Goal: Task Accomplishment & Management: Complete application form

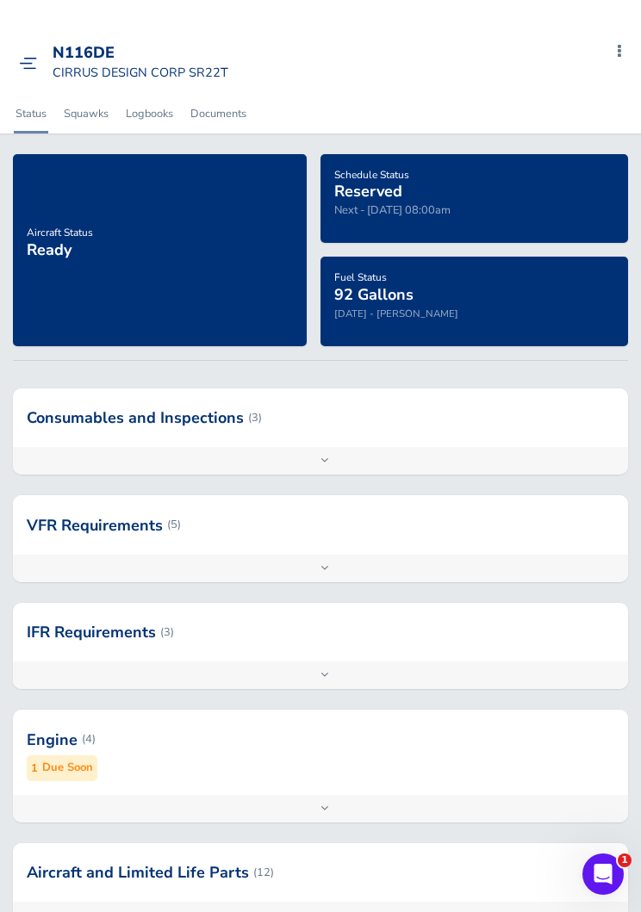
click at [26, 37] on div "N116DE CIRRUS DESIGN CORP SR22T Add Squawk Add Flight Add Reservation Export In…" at bounding box center [326, 62] width 629 height 65
click at [42, 57] on link at bounding box center [32, 61] width 27 height 17
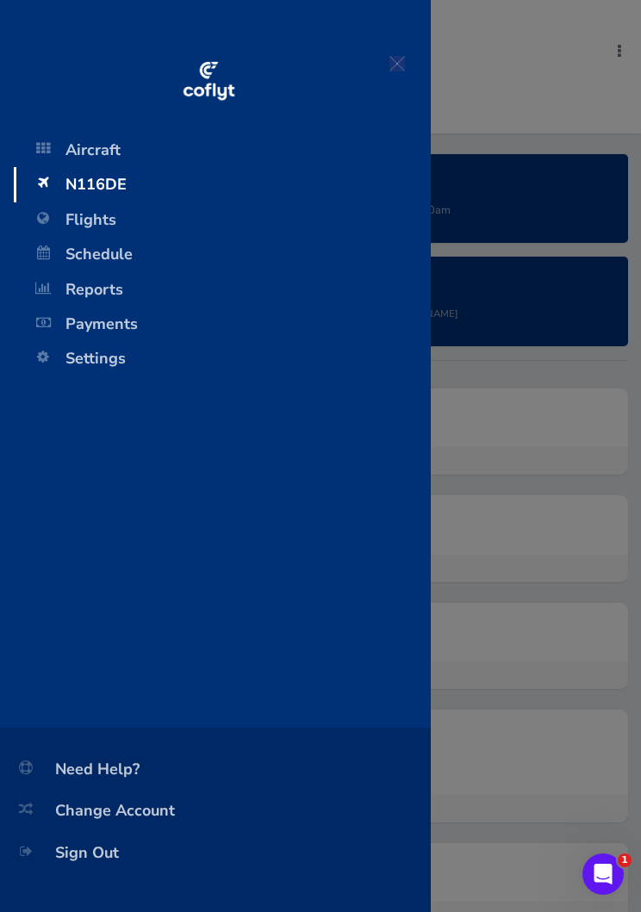
click at [53, 211] on span at bounding box center [43, 217] width 31 height 31
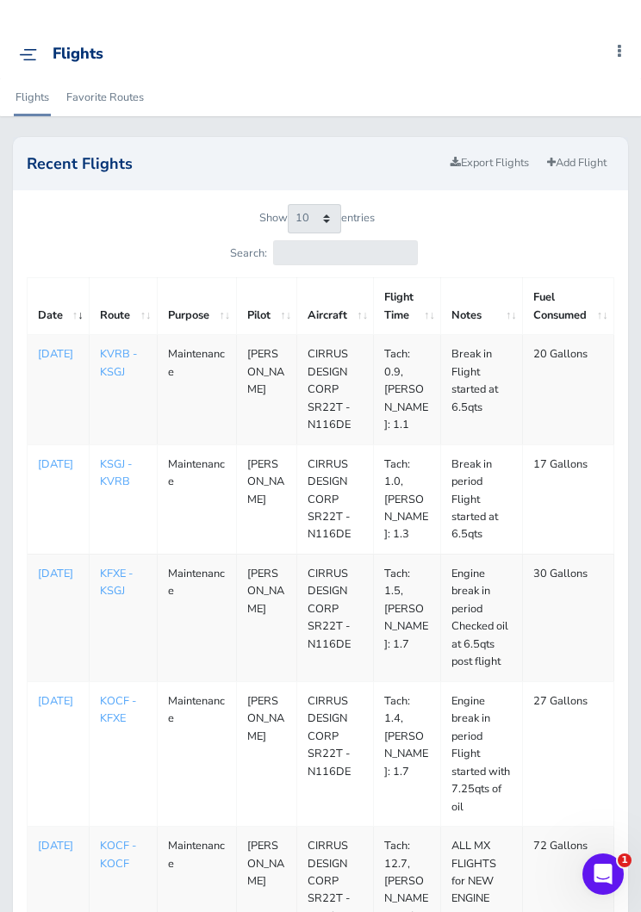
click at [480, 156] on link "Export Flights" at bounding box center [490, 163] width 94 height 25
click at [610, 164] on link "Add Flight" at bounding box center [576, 163] width 75 height 25
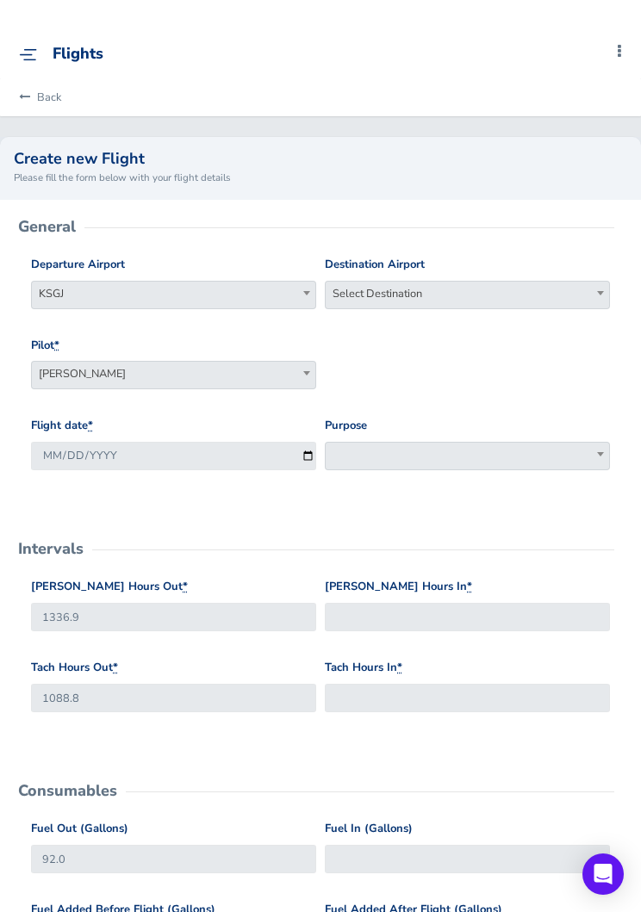
click at [501, 302] on span "Select Destination" at bounding box center [467, 294] width 283 height 24
click at [538, 334] on input "search" at bounding box center [467, 324] width 276 height 26
type input "kpmp"
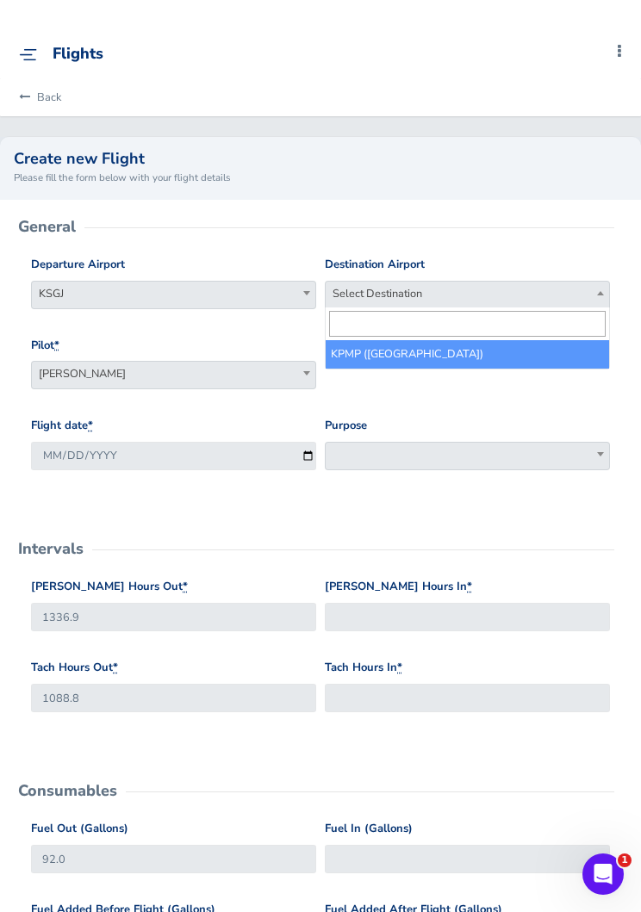
select select "KPMP"
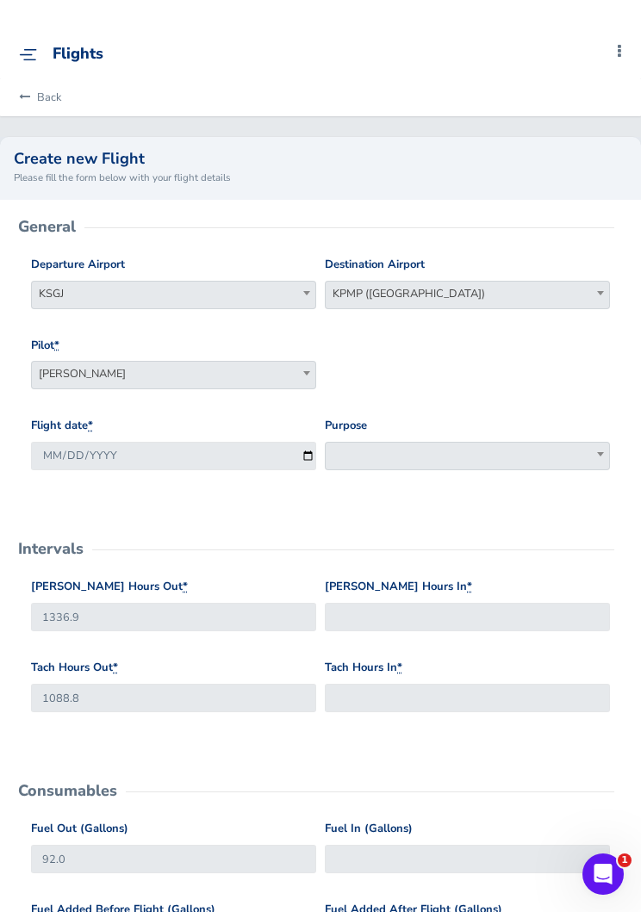
click at [506, 464] on span at bounding box center [467, 456] width 285 height 28
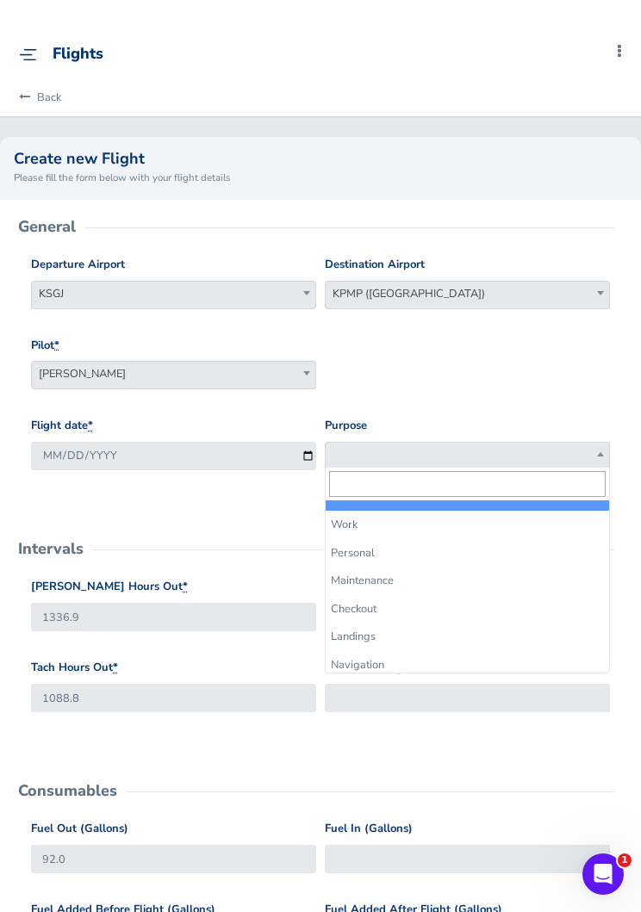
select select "Maintenance"
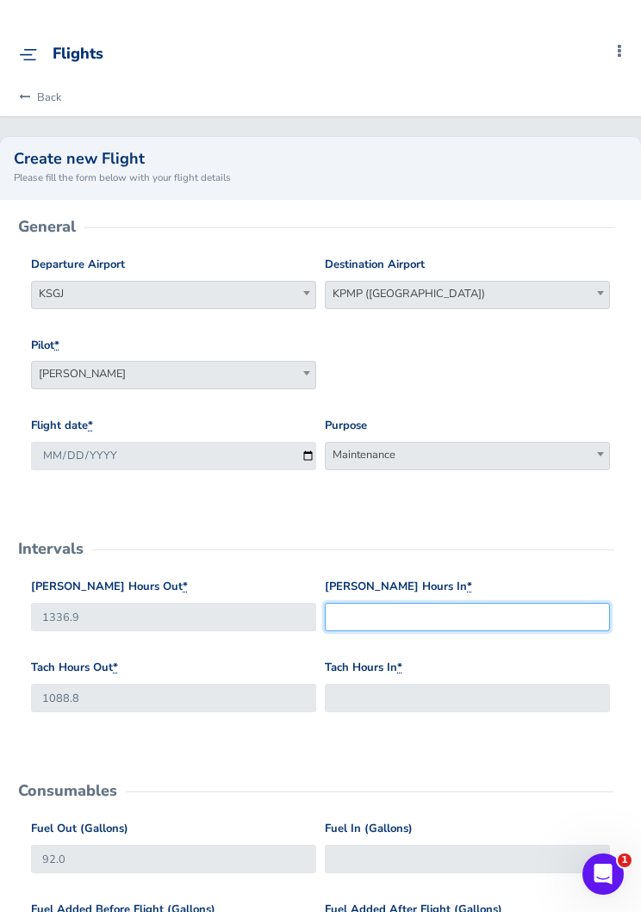
click at [497, 610] on input "Hobbs Hours In *" at bounding box center [467, 617] width 285 height 28
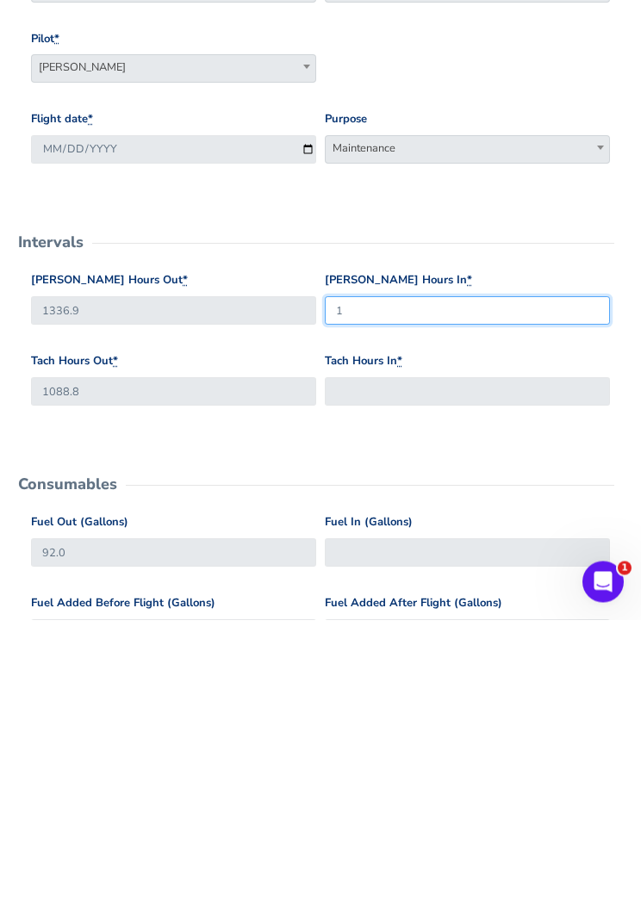
scroll to position [16, 0]
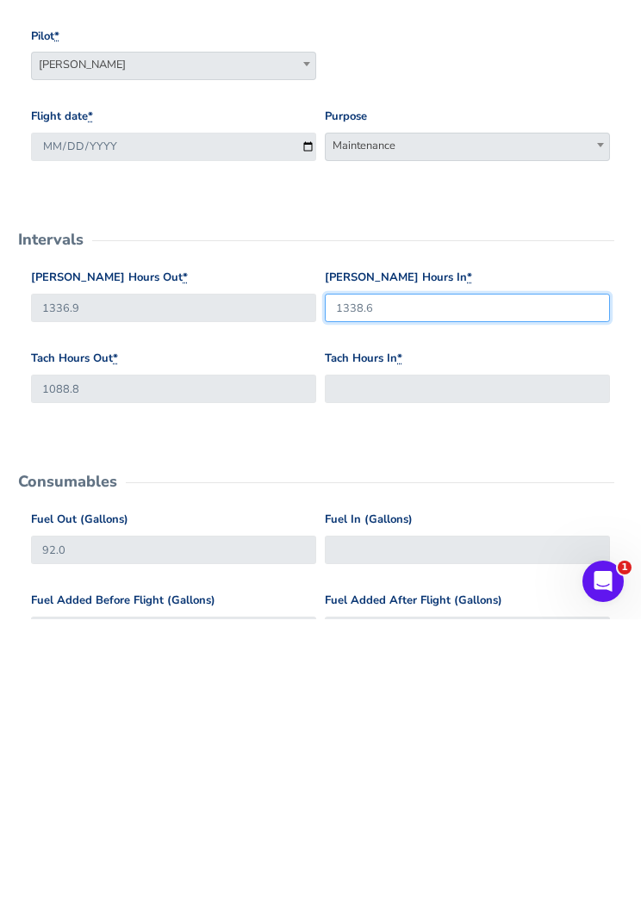
type input "1338.6"
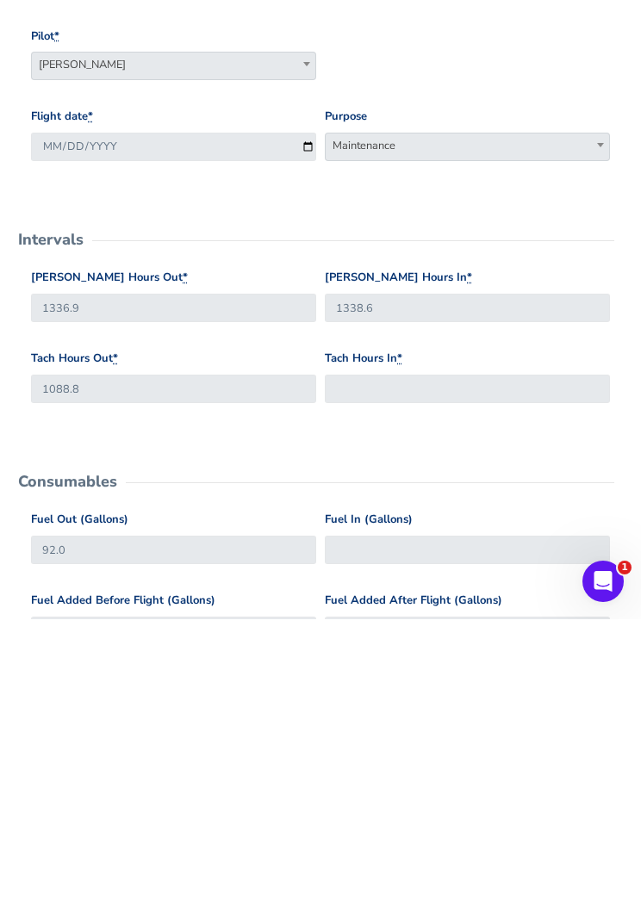
click at [540, 642] on div "Tach Hours In *" at bounding box center [467, 668] width 285 height 53
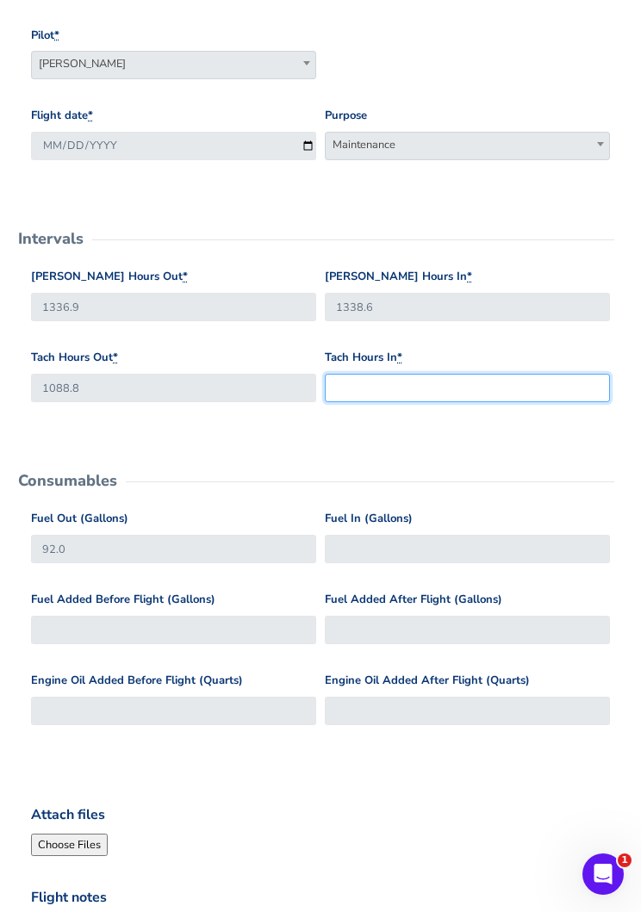
click at [519, 382] on input "Tach Hours In *" at bounding box center [467, 388] width 285 height 28
type input "1090.3"
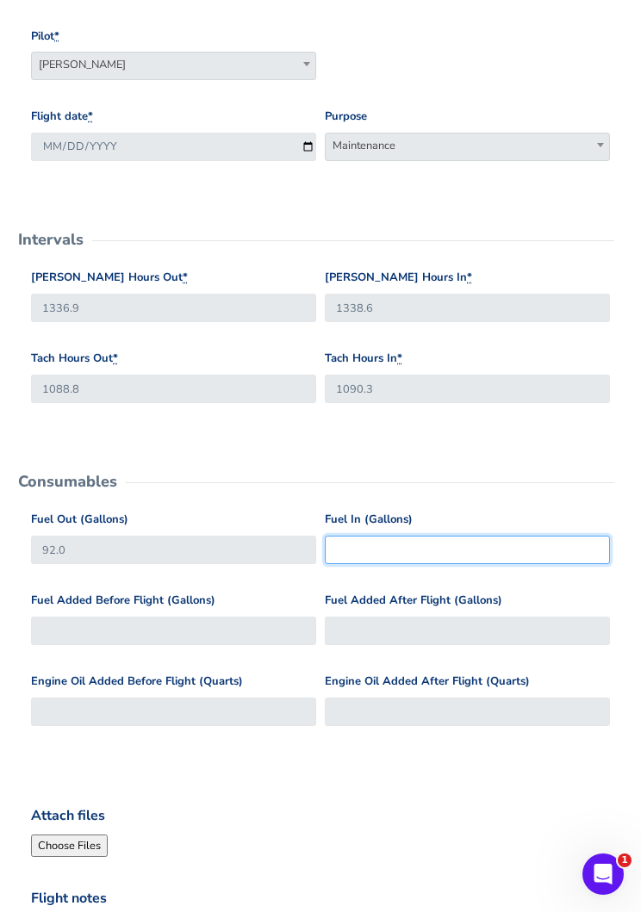
click at [481, 543] on input "Fuel In (Gallons)" at bounding box center [467, 550] width 285 height 28
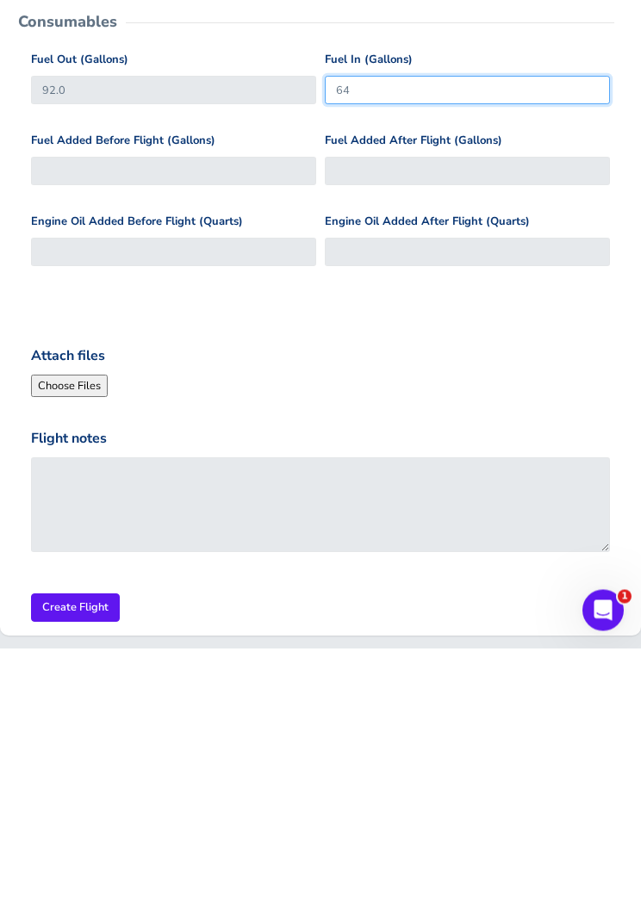
scroll to position [507, 0]
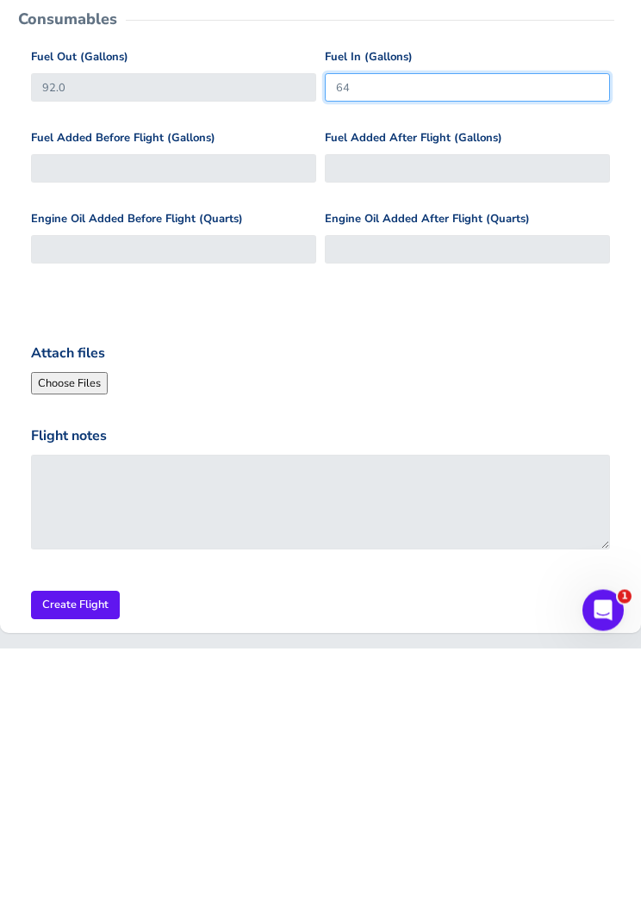
type input "64"
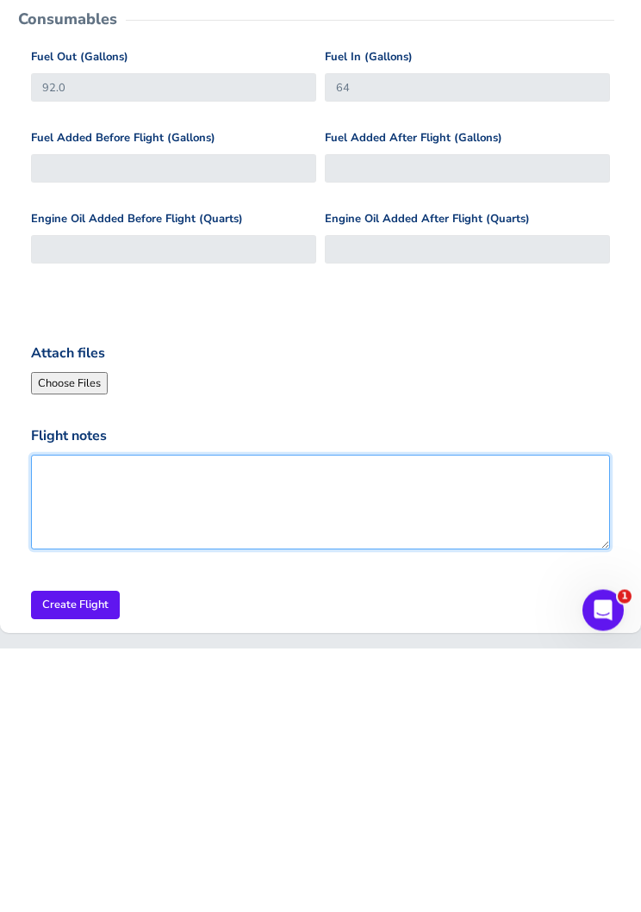
click at [502, 719] on textarea "Flight notes" at bounding box center [320, 766] width 579 height 95
type textarea "Break in flight Started at 6.5qt"
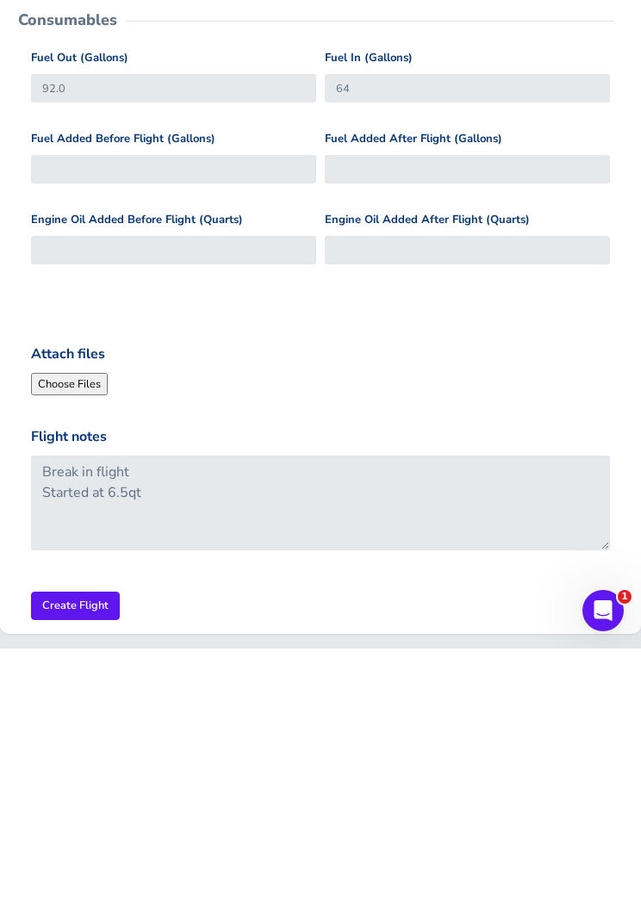
click at [67, 855] on input "Create Flight" at bounding box center [75, 869] width 89 height 28
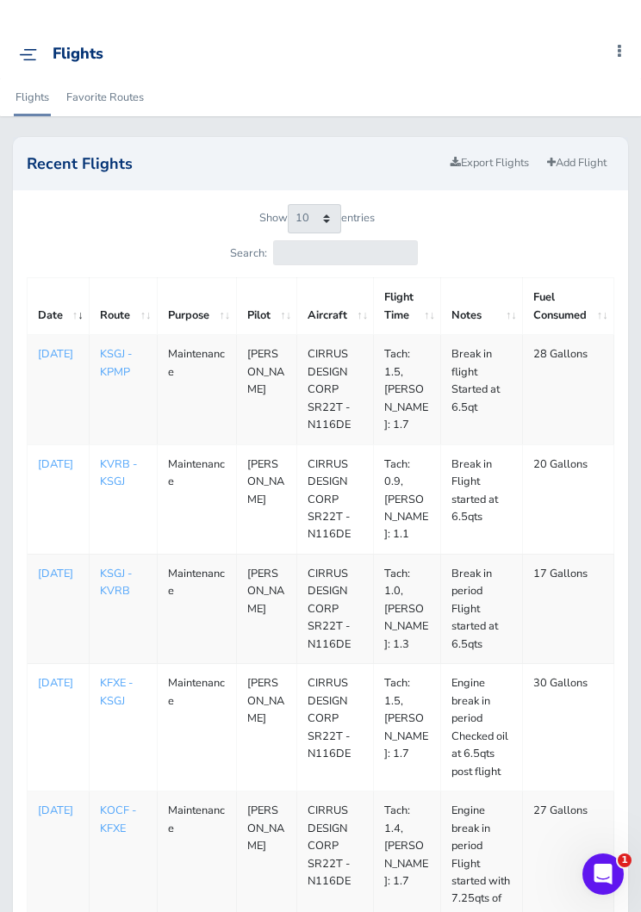
click at [587, 167] on link "Add Flight" at bounding box center [576, 163] width 75 height 25
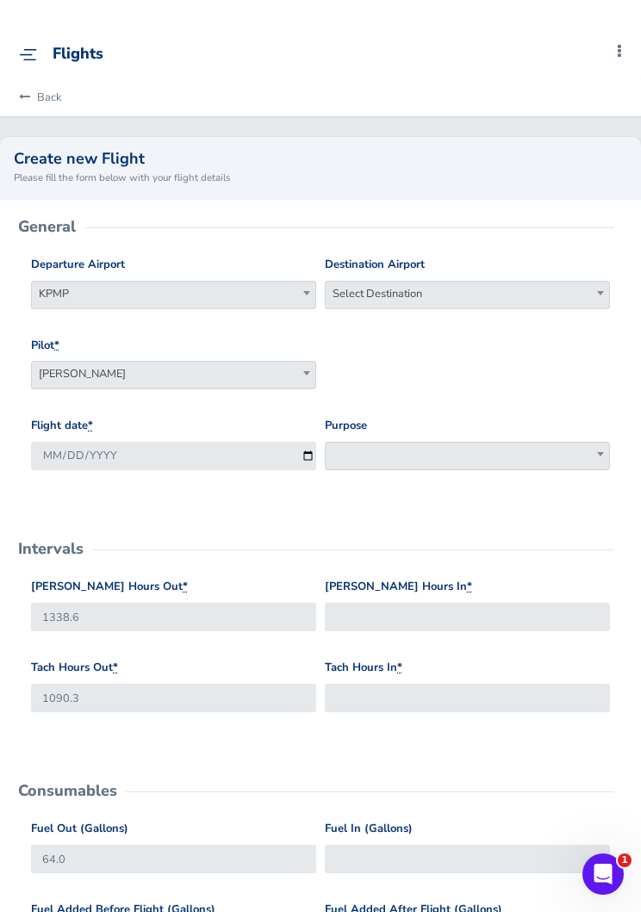
click at [511, 283] on span "Select Destination" at bounding box center [467, 294] width 283 height 24
click at [522, 314] on input "search" at bounding box center [467, 324] width 276 height 26
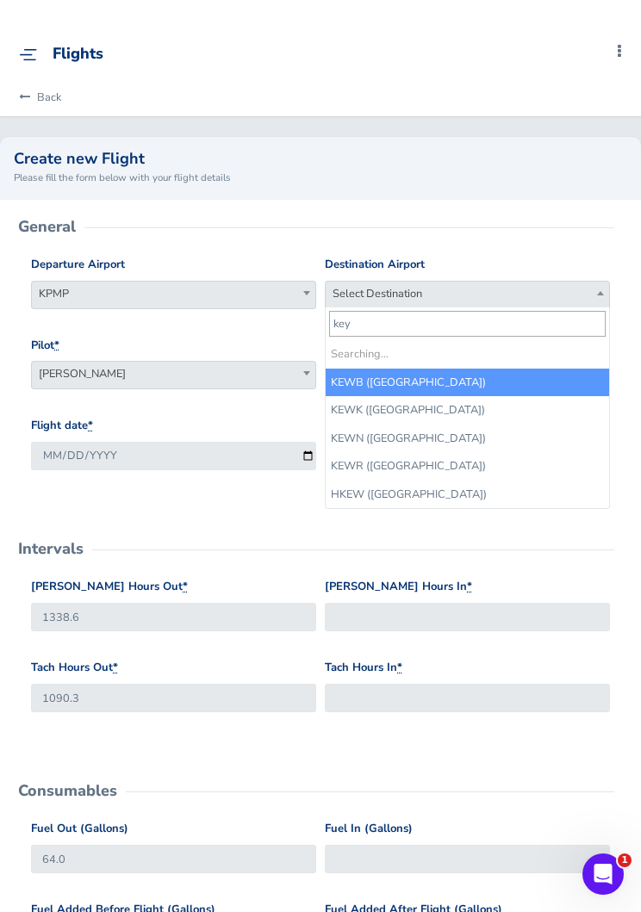
type input "keyw"
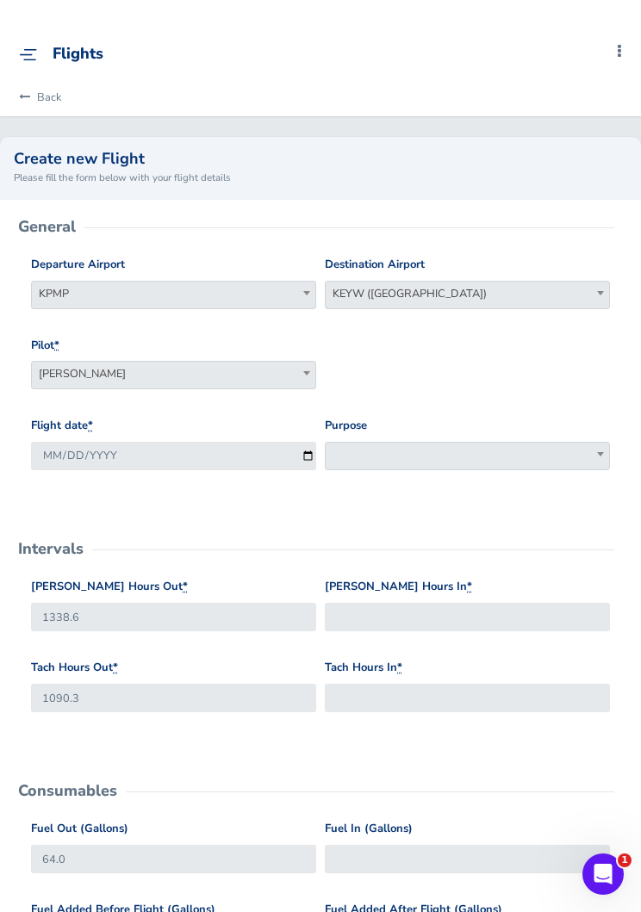
select select "KEYW"
click at [545, 461] on span at bounding box center [467, 456] width 285 height 28
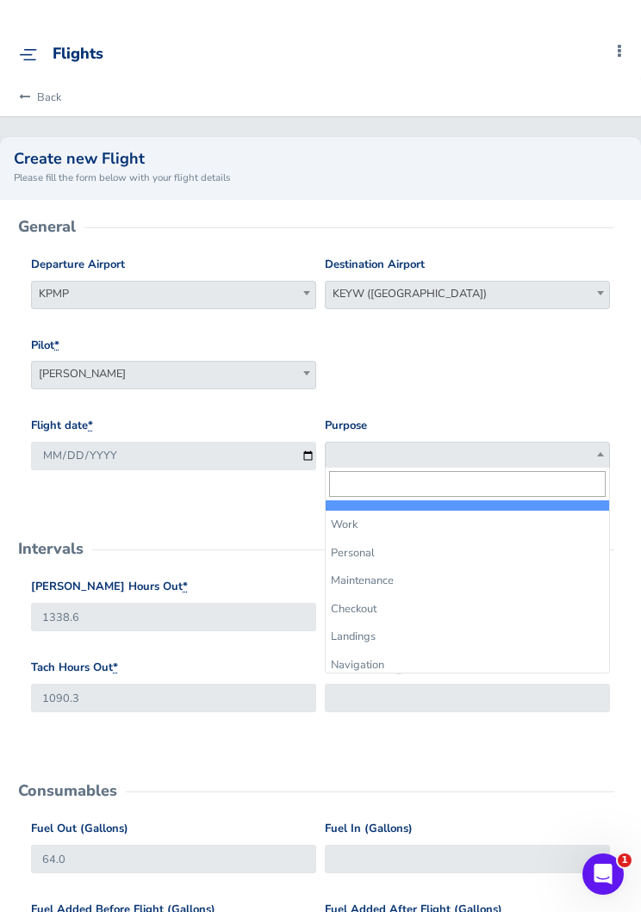
select select "Maintenance"
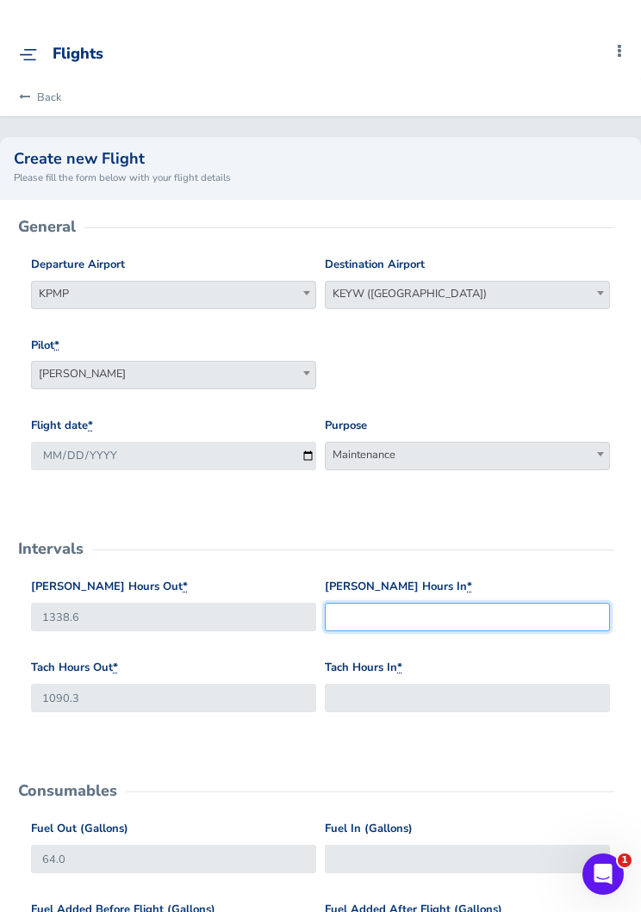
click at [486, 611] on input "Hobbs Hours In *" at bounding box center [467, 617] width 285 height 28
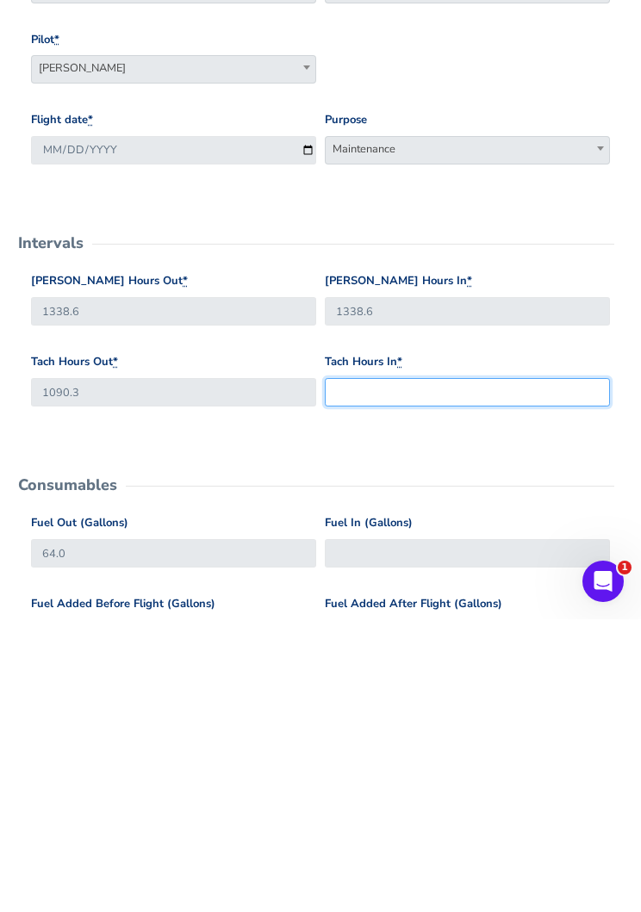
click at [515, 671] on input "Tach Hours In *" at bounding box center [467, 685] width 285 height 28
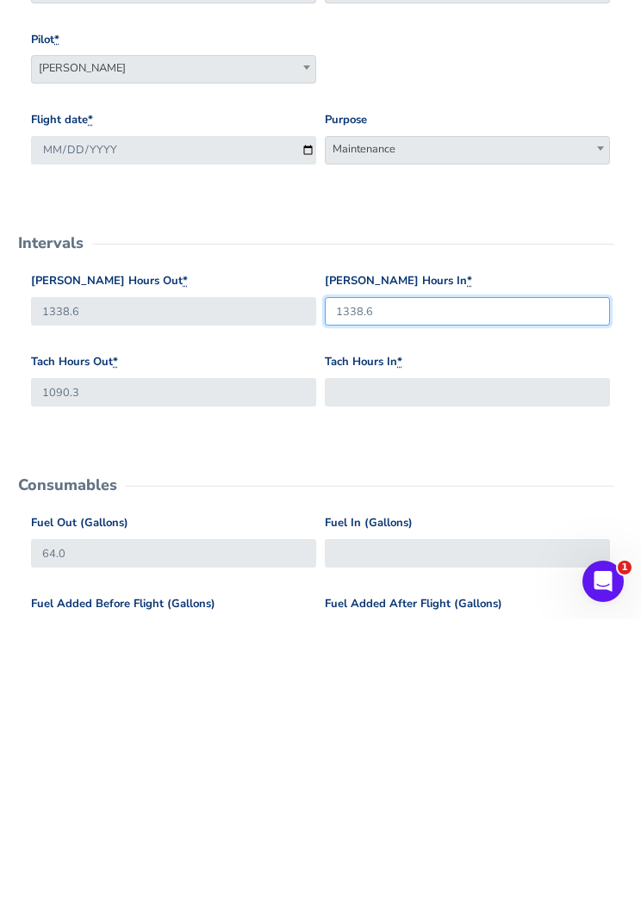
click at [521, 590] on input "1338.6" at bounding box center [467, 604] width 285 height 28
type input "1339.8"
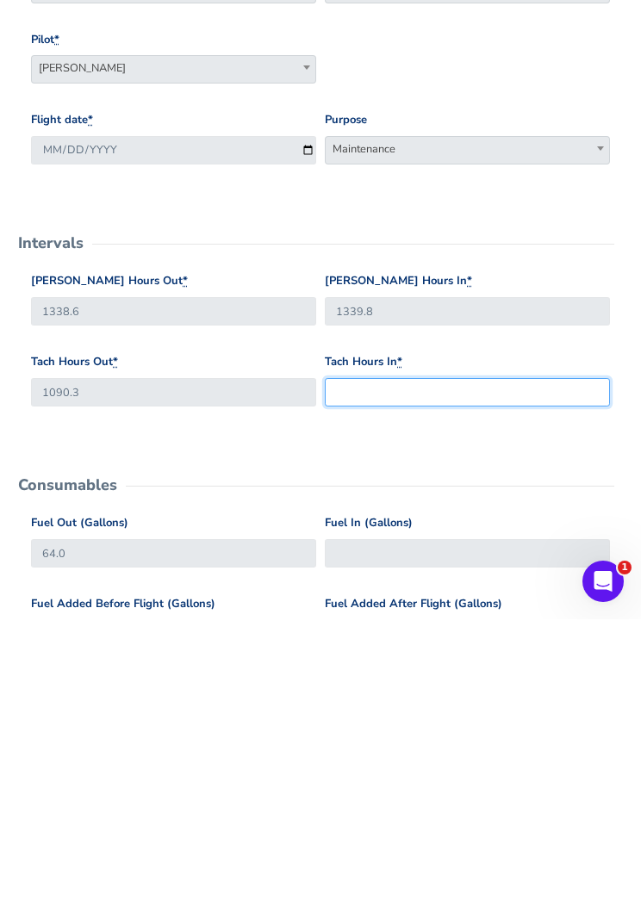
click at [540, 671] on input "Tach Hours In *" at bounding box center [467, 685] width 285 height 28
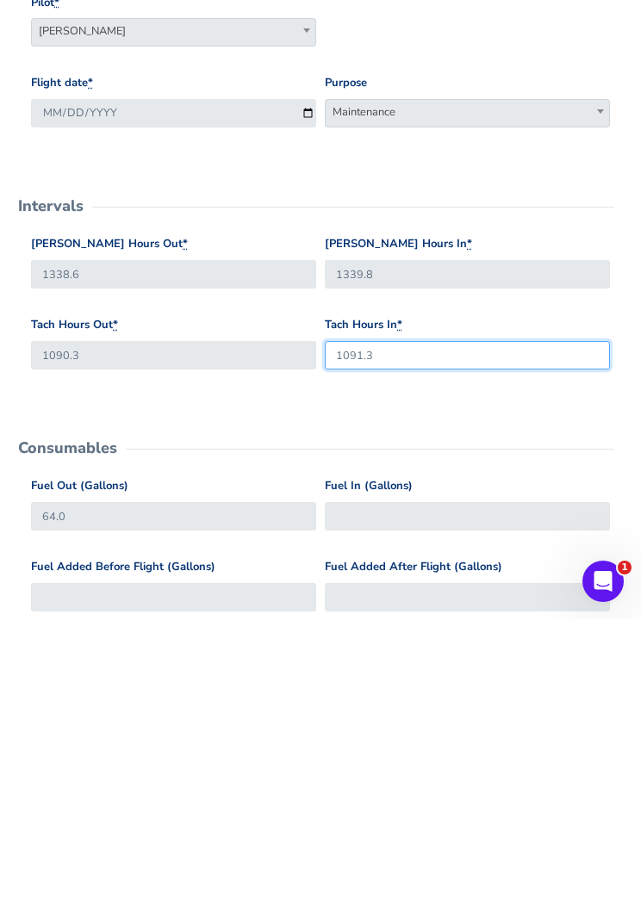
scroll to position [59, 0]
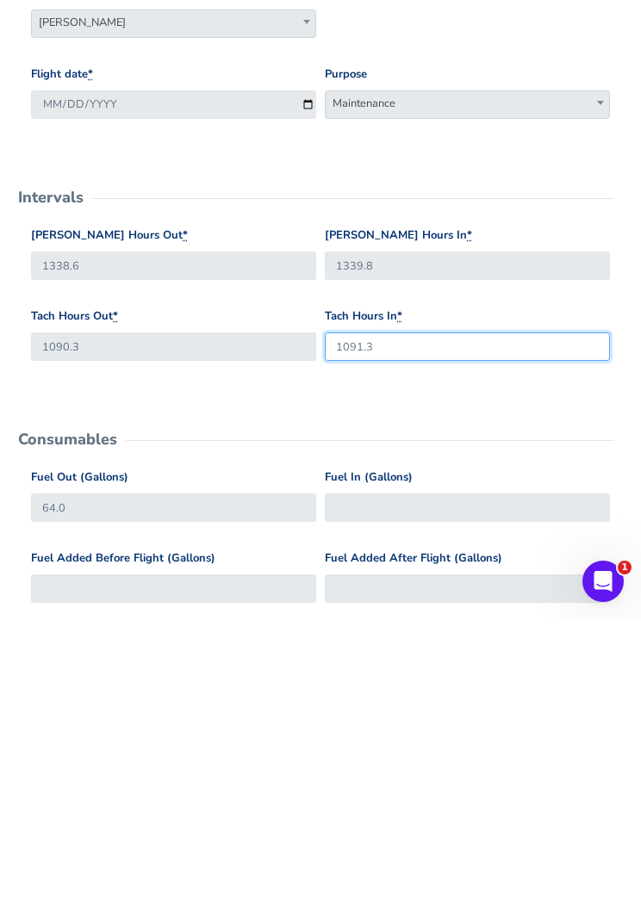
type input "1091.3"
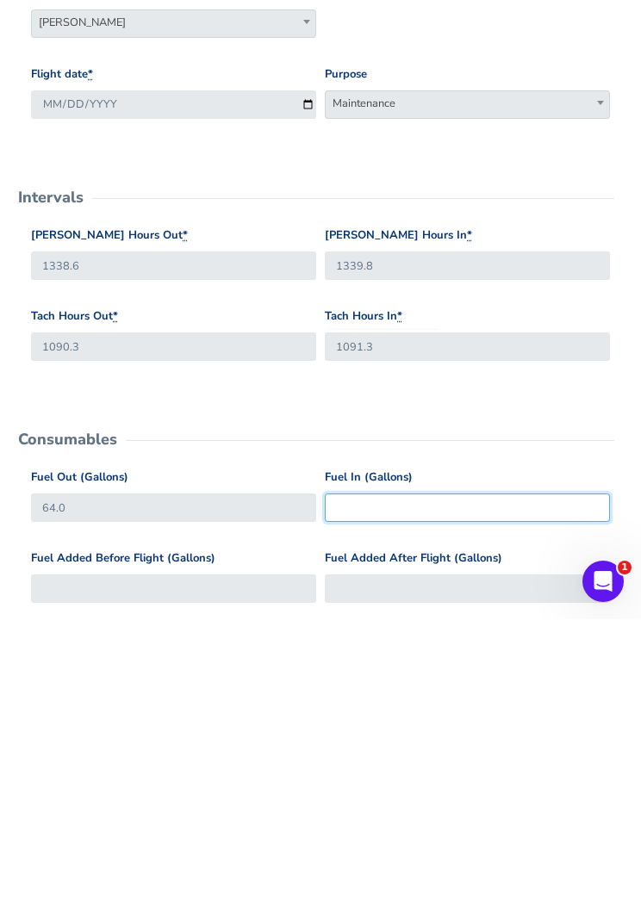
click at [540, 786] on input "Fuel In (Gallons)" at bounding box center [467, 800] width 285 height 28
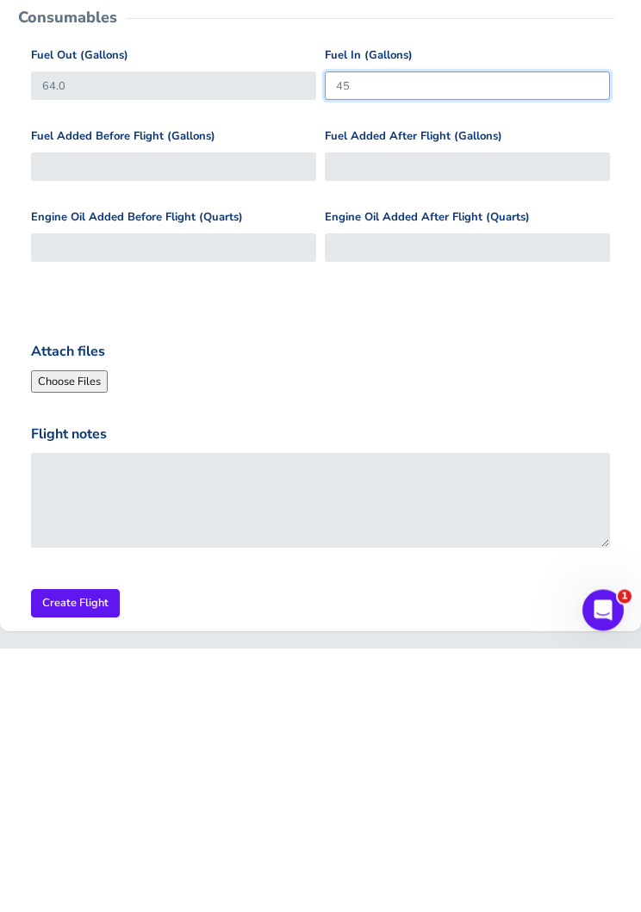
scroll to position [518, 0]
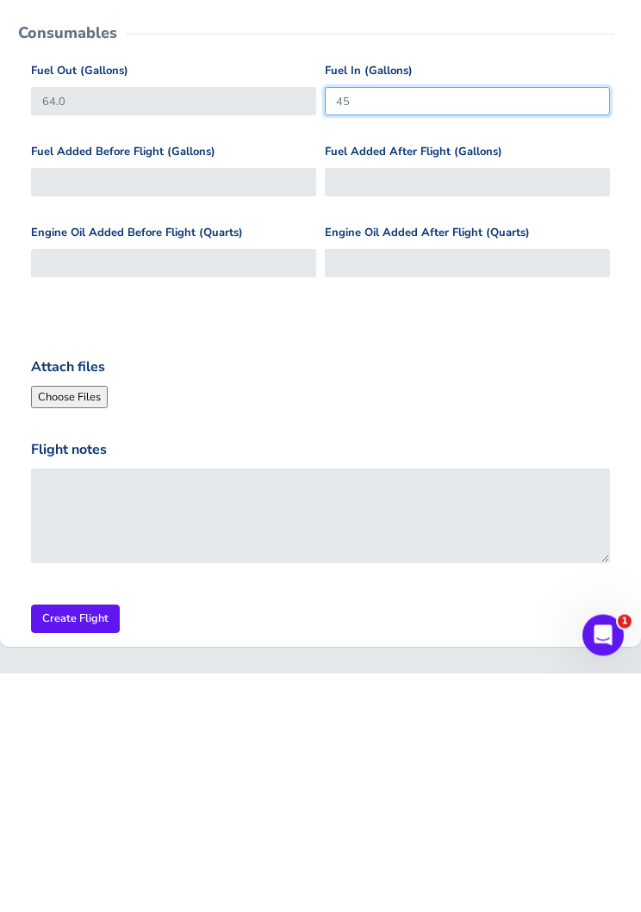
type input "45"
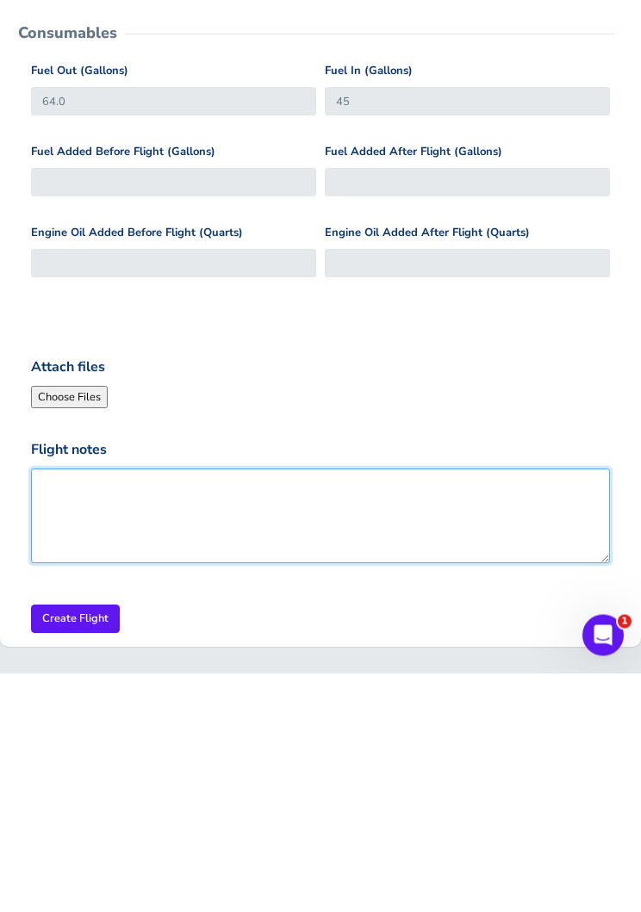
click at [531, 708] on textarea "Flight notes" at bounding box center [320, 755] width 579 height 95
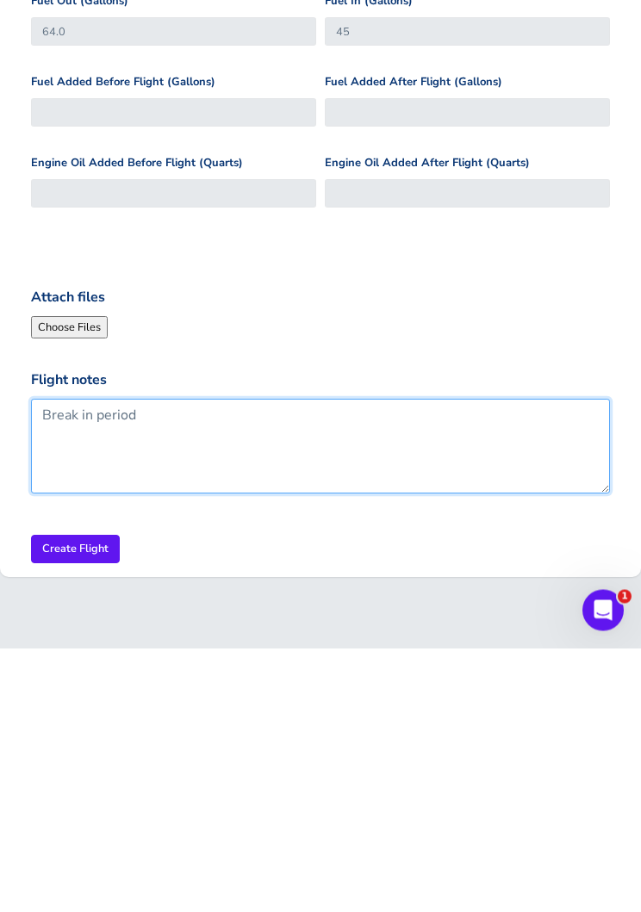
scroll to position [566, 0]
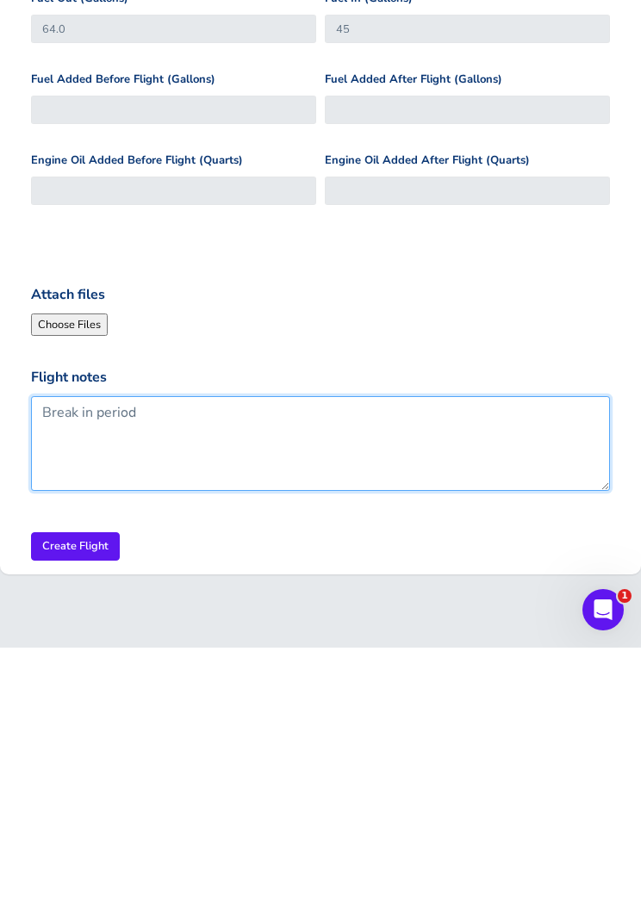
type textarea "Break in period"
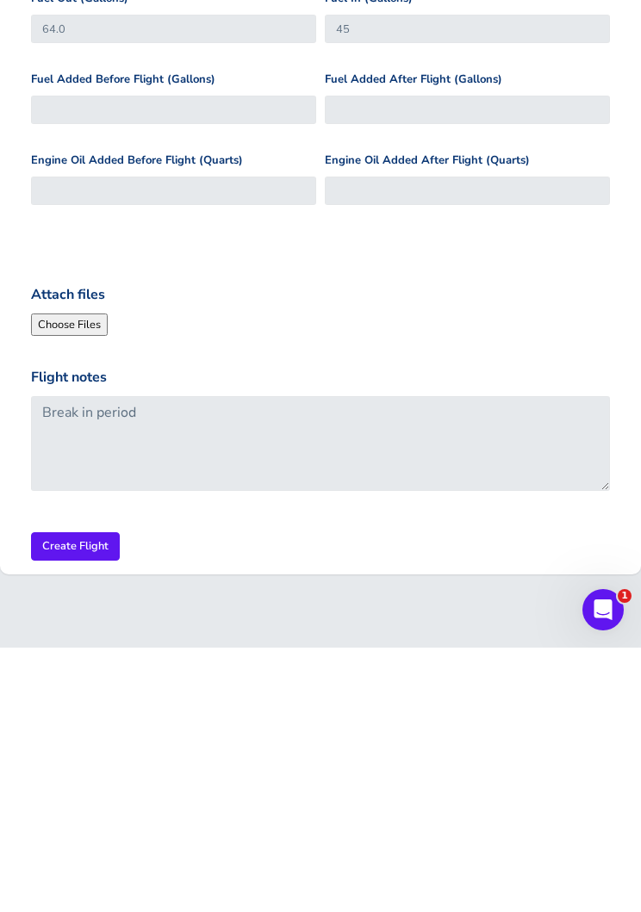
click at [89, 797] on input "Create Flight" at bounding box center [75, 811] width 89 height 28
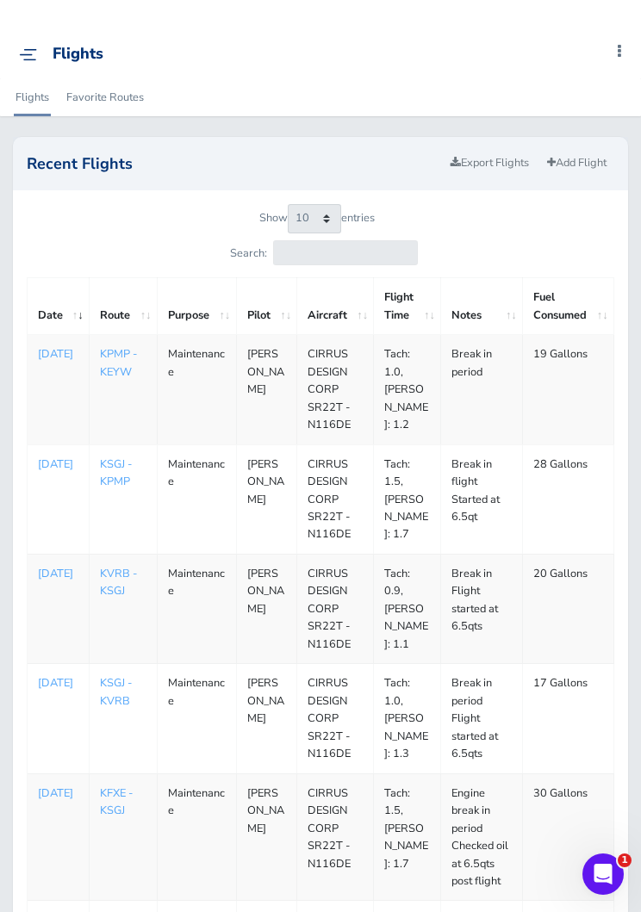
click at [599, 169] on link "Add Flight" at bounding box center [576, 163] width 75 height 25
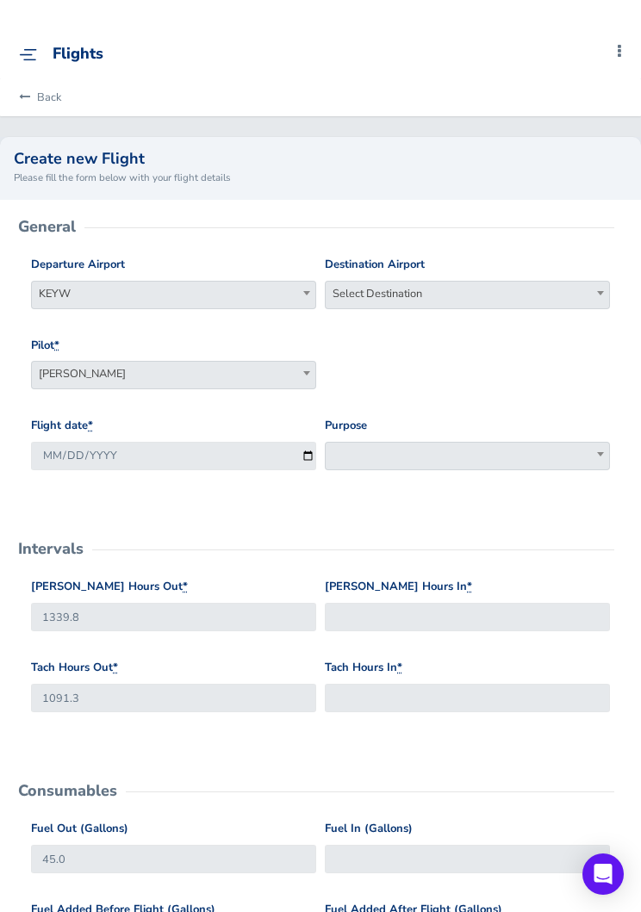
click at [543, 287] on span "Select Destination" at bounding box center [467, 294] width 283 height 24
click at [532, 326] on input "search" at bounding box center [467, 324] width 276 height 26
type input "kpmp"
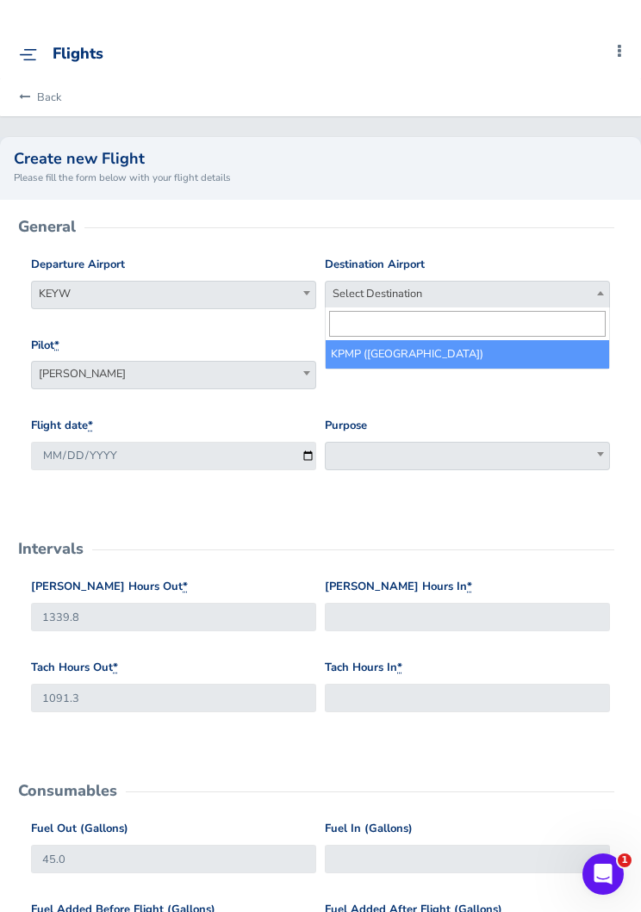
select select "KPMP"
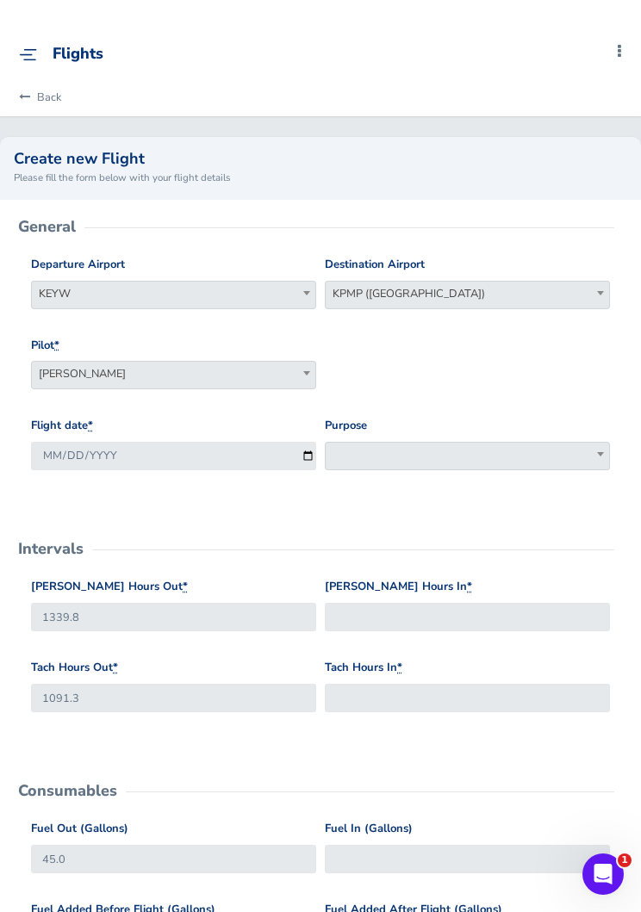
click at [501, 442] on span at bounding box center [467, 456] width 285 height 28
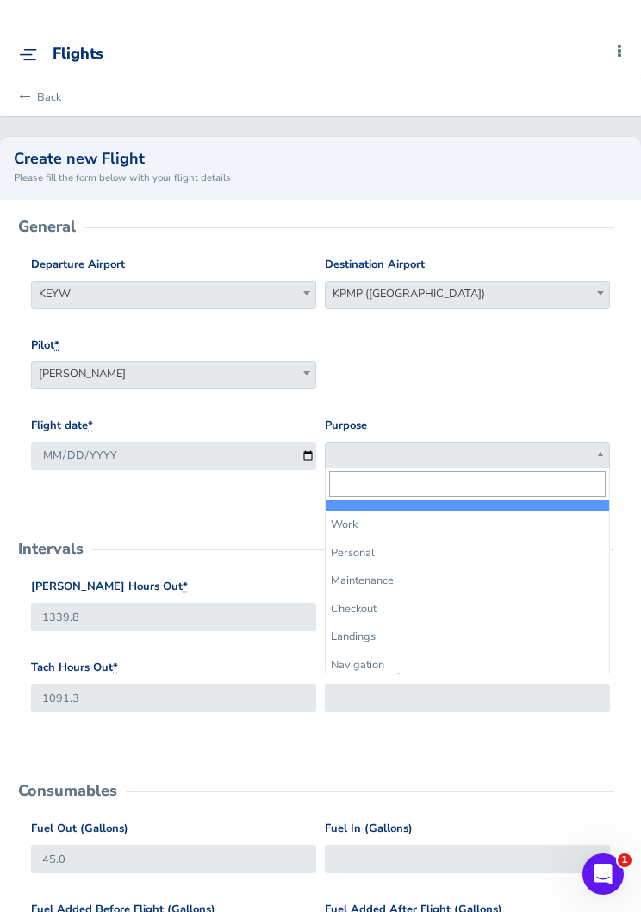
select select "Maintenance"
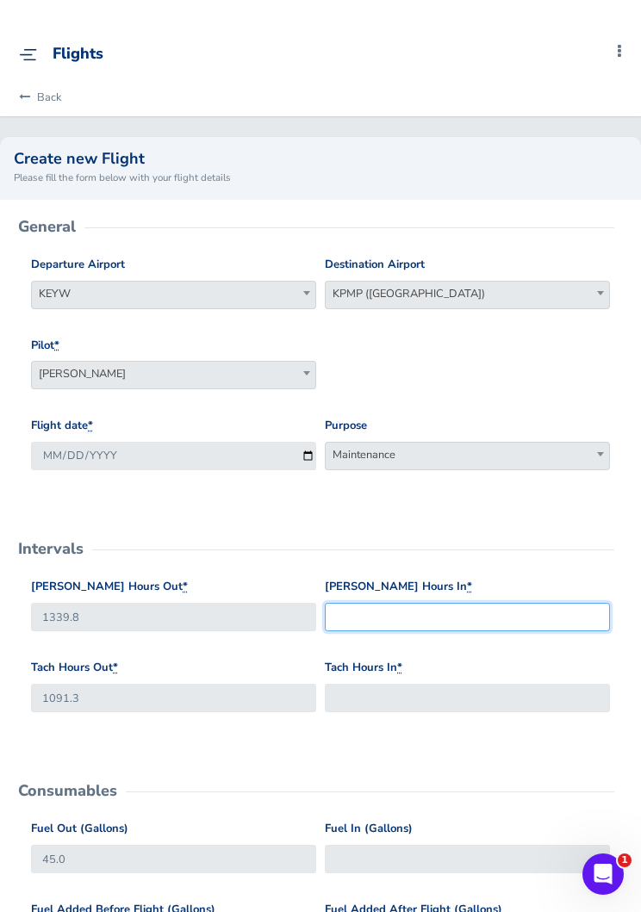
click at [477, 615] on input "Hobbs Hours In *" at bounding box center [467, 617] width 285 height 28
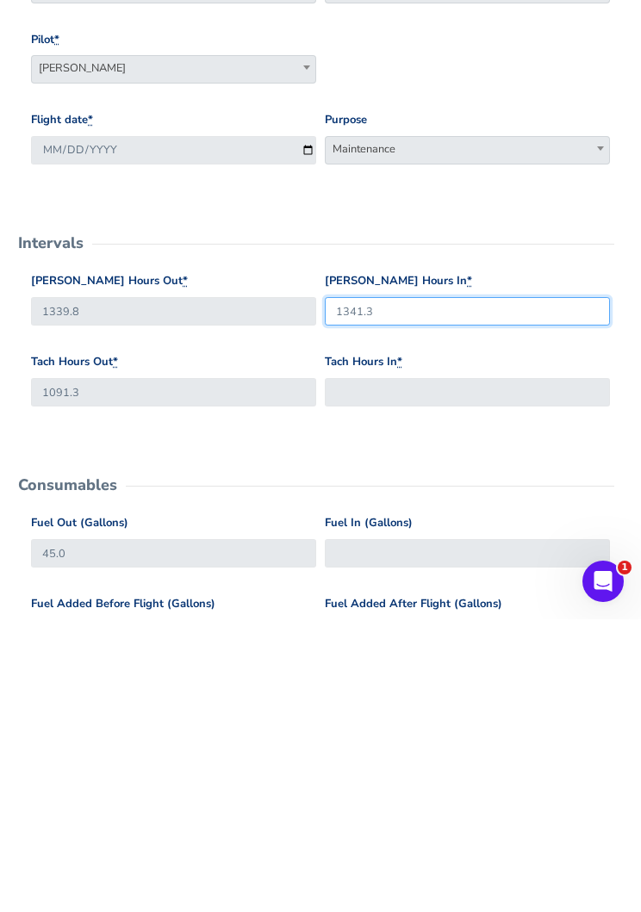
type input "1341.3"
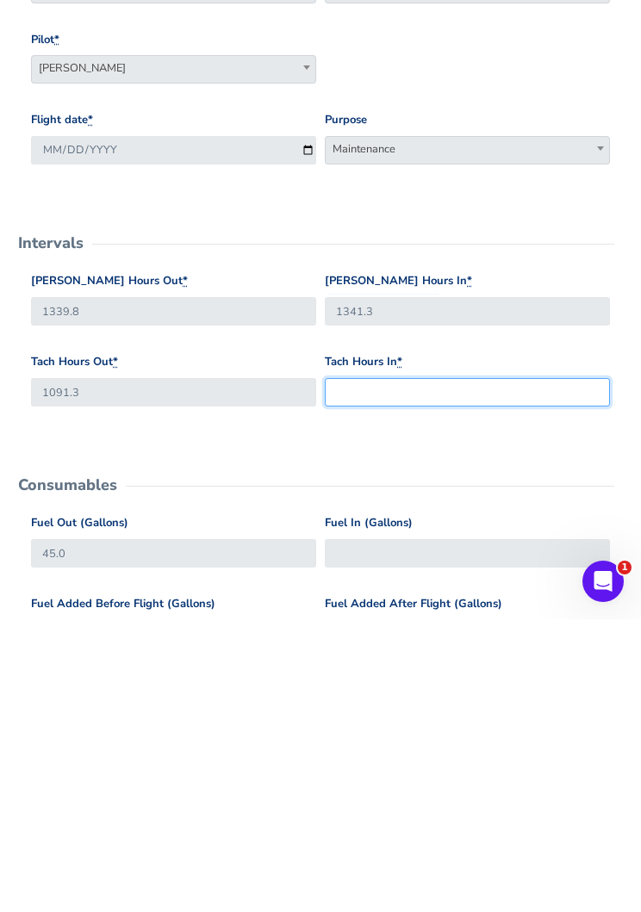
click at [555, 671] on input "Tach Hours In *" at bounding box center [467, 685] width 285 height 28
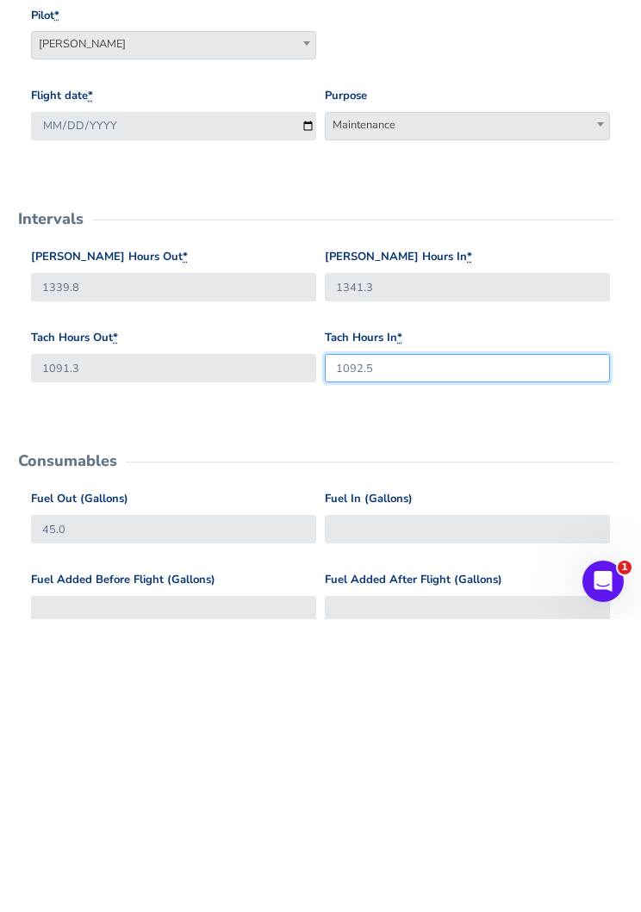
scroll to position [38, 0]
type input "1092.5"
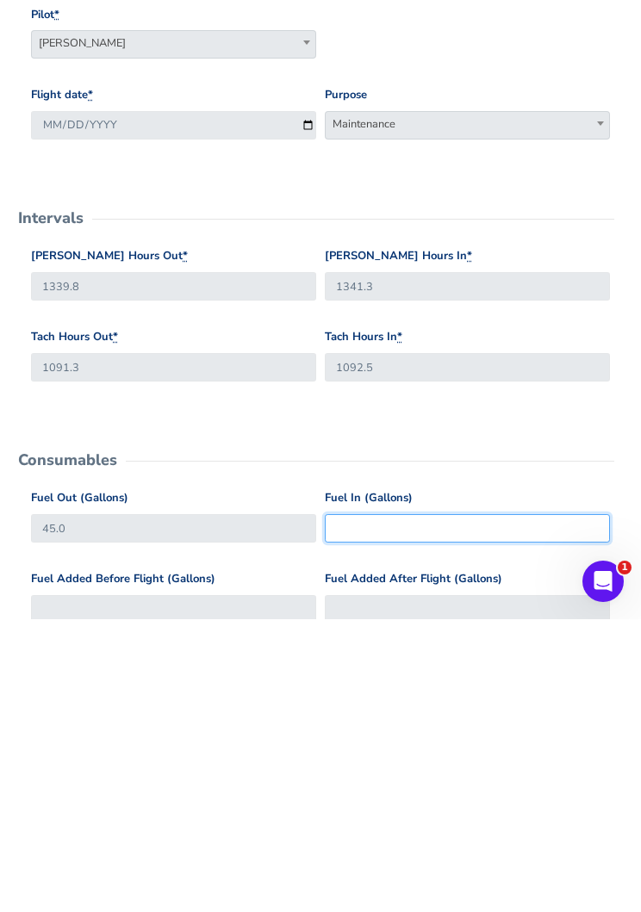
click at [527, 807] on input "Fuel In (Gallons)" at bounding box center [467, 821] width 285 height 28
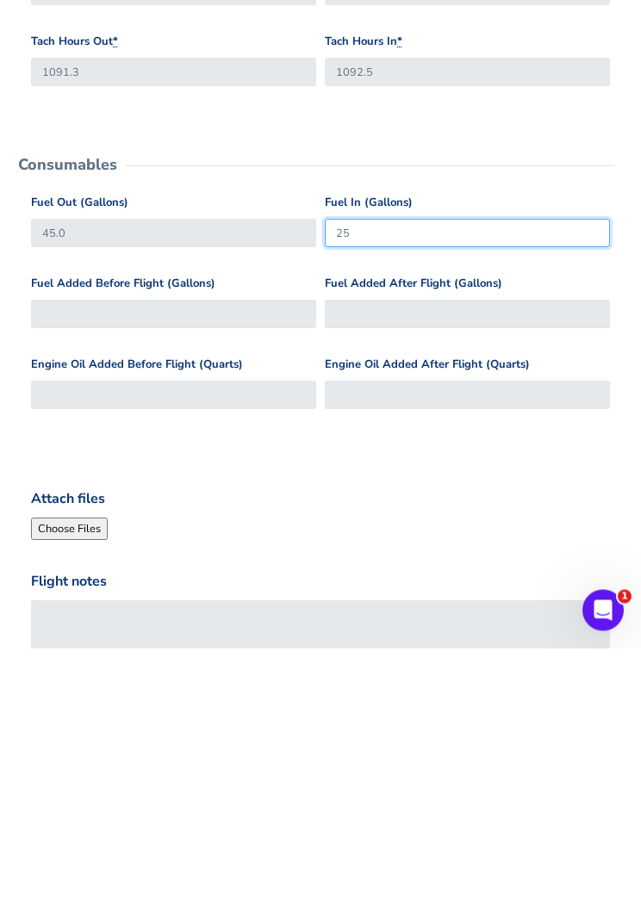
scroll to position [371, 0]
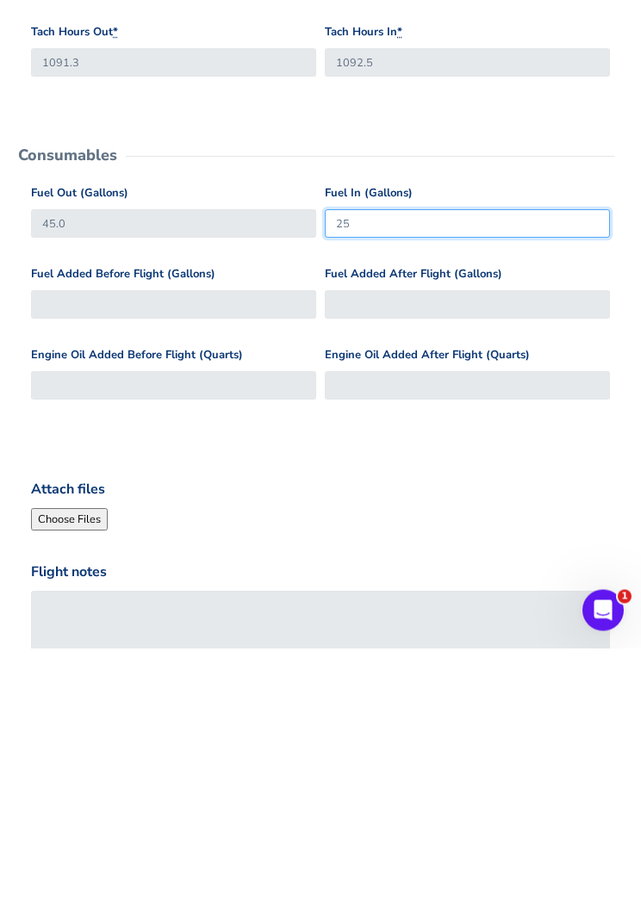
type input "25"
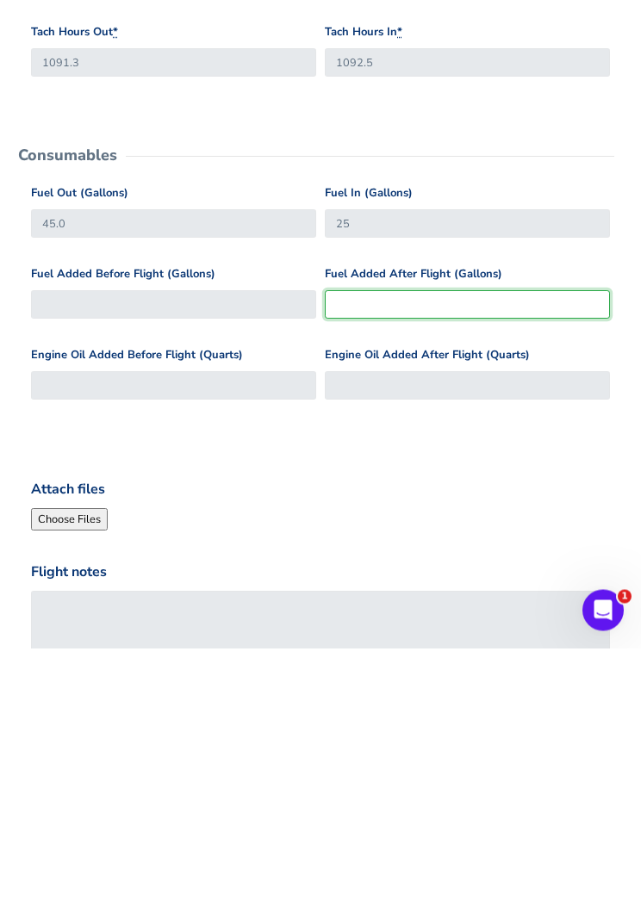
click at [535, 555] on input "Fuel Added After Flight (Gallons)" at bounding box center [467, 569] width 285 height 28
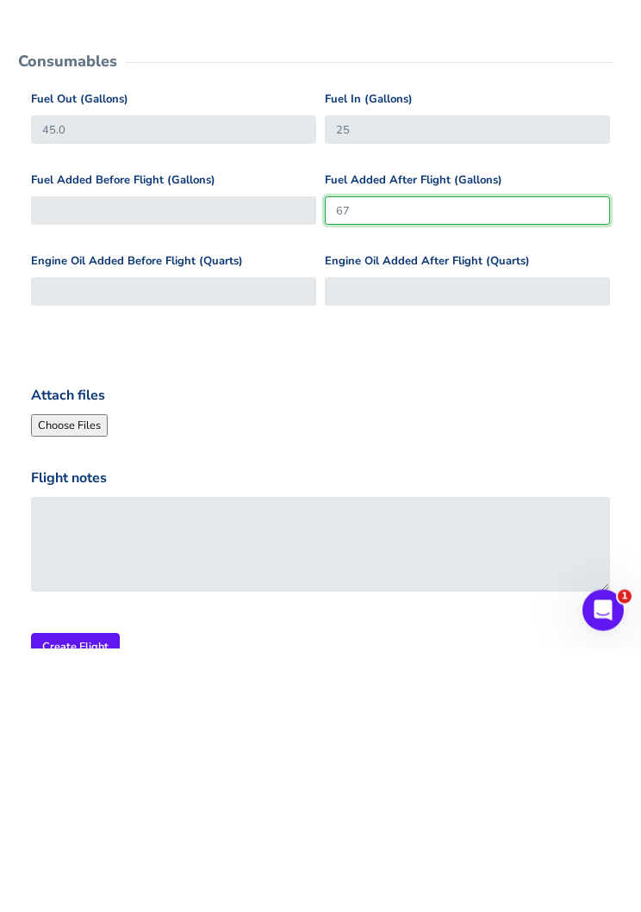
type input "67"
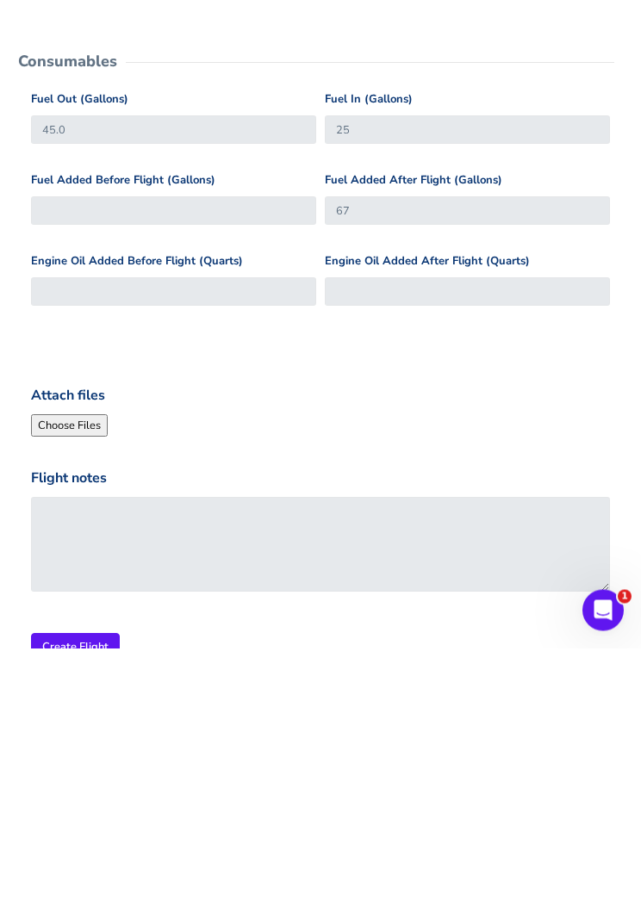
click at [526, 732] on div "Flight notes" at bounding box center [320, 794] width 579 height 124
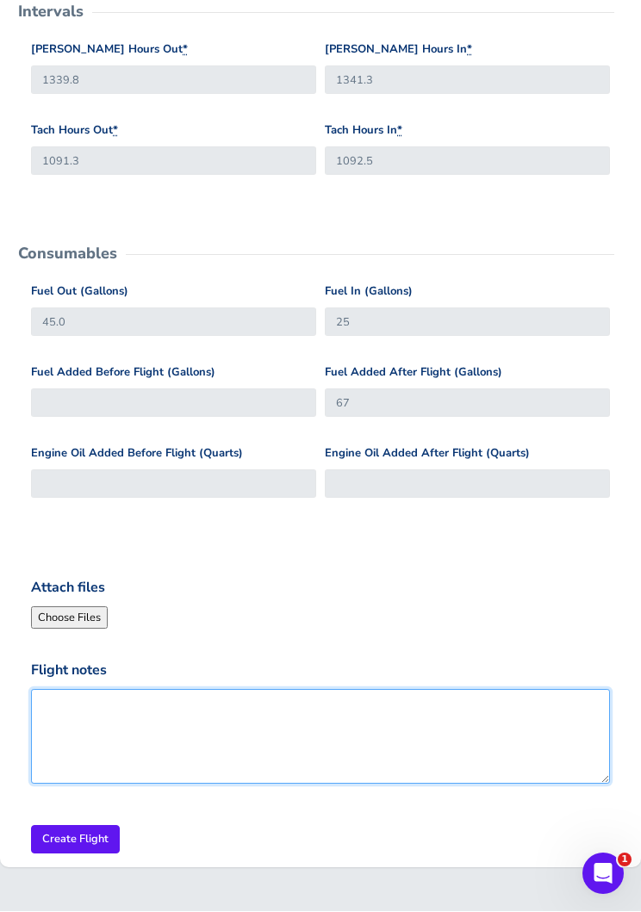
click at [425, 718] on textarea "Flight notes" at bounding box center [320, 737] width 579 height 95
type textarea "Break in period"
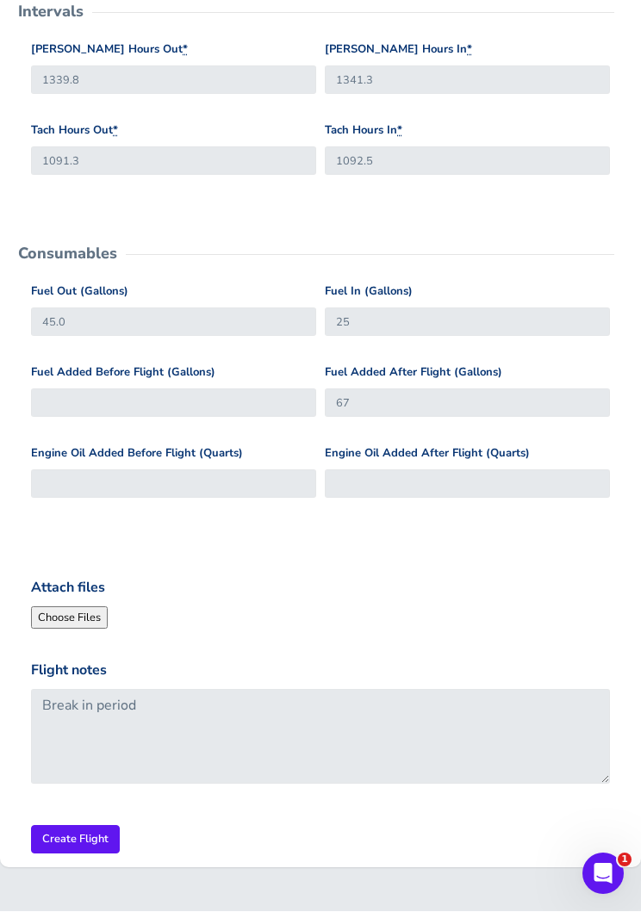
click at [53, 845] on input "Create Flight" at bounding box center [75, 840] width 89 height 28
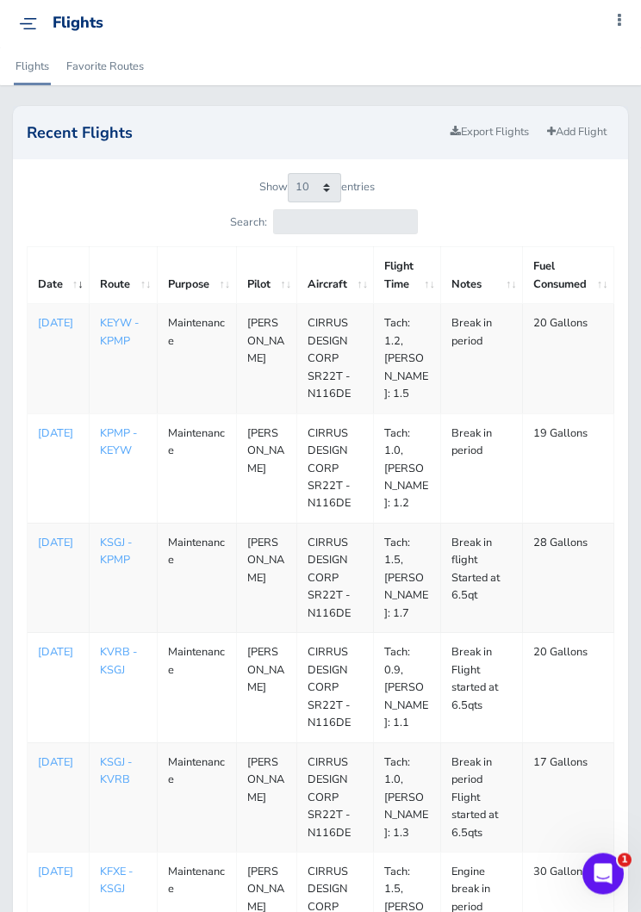
scroll to position [31, 0]
click at [587, 144] on link "Add Flight" at bounding box center [576, 132] width 75 height 25
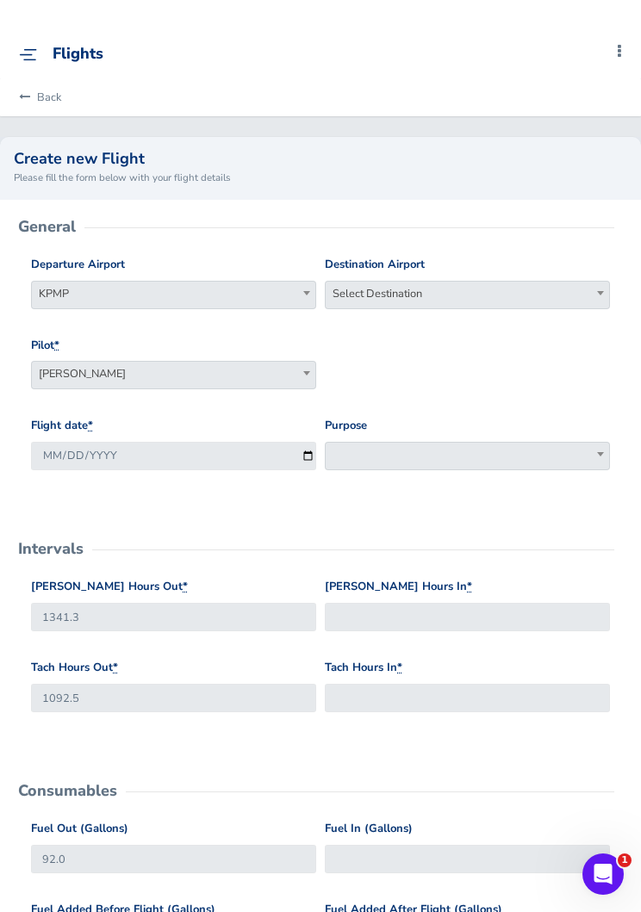
click at [568, 301] on span "Select Destination" at bounding box center [467, 294] width 283 height 24
click at [550, 331] on input "search" at bounding box center [467, 324] width 276 height 26
type input "ksgj"
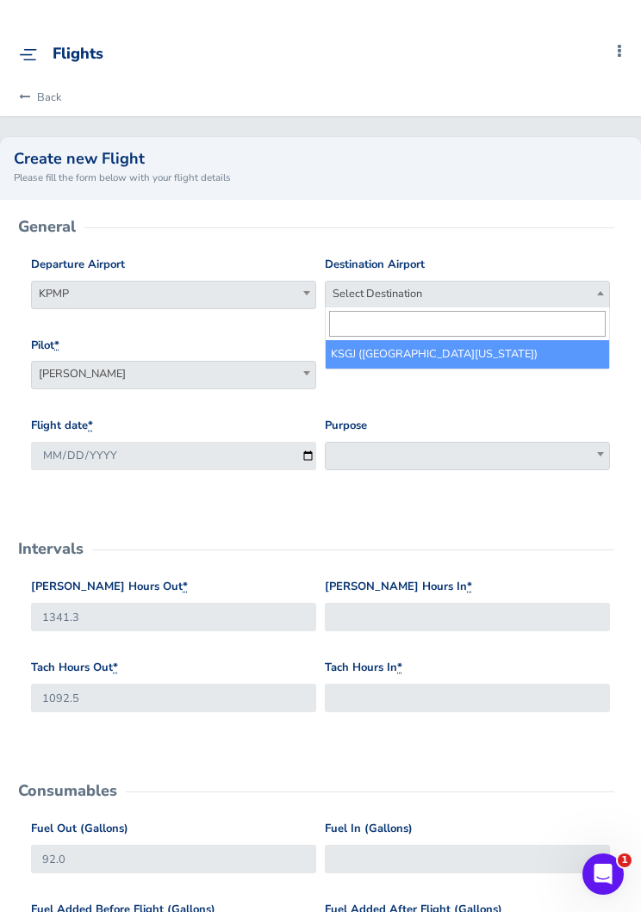
select select "KSGJ"
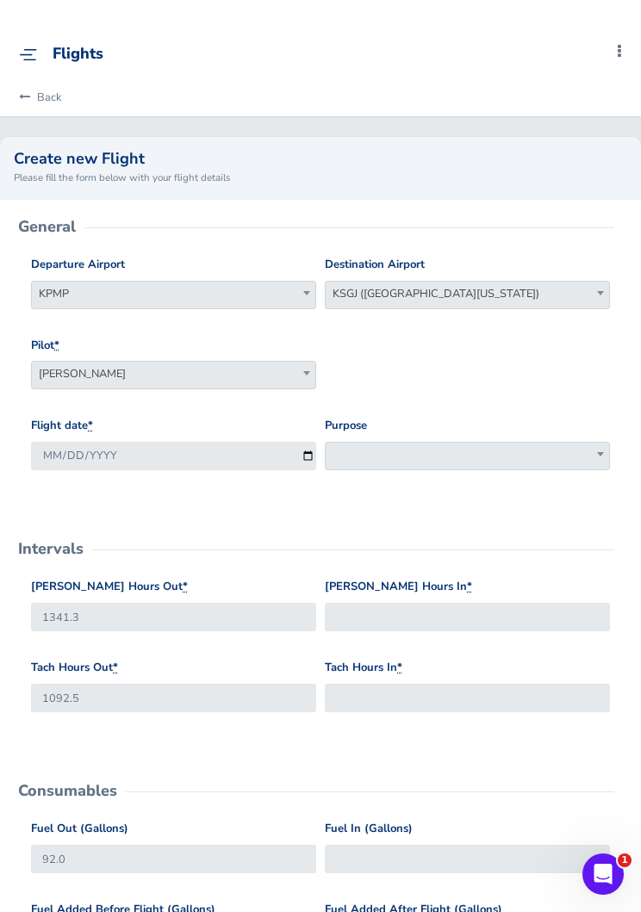
click at [536, 465] on span at bounding box center [467, 456] width 285 height 28
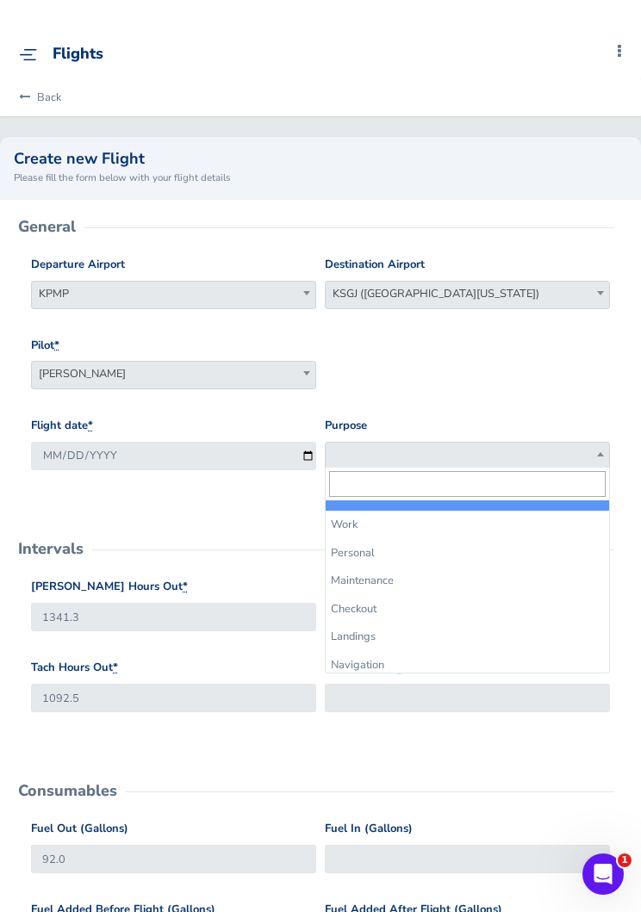
select select "Maintenance"
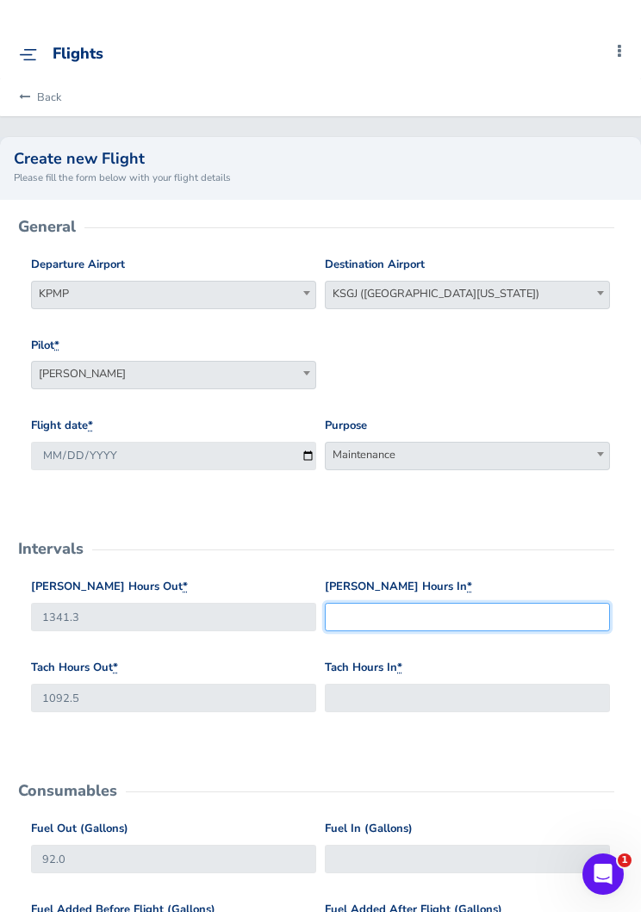
click at [536, 610] on input "[PERSON_NAME] Hours In *" at bounding box center [467, 617] width 285 height 28
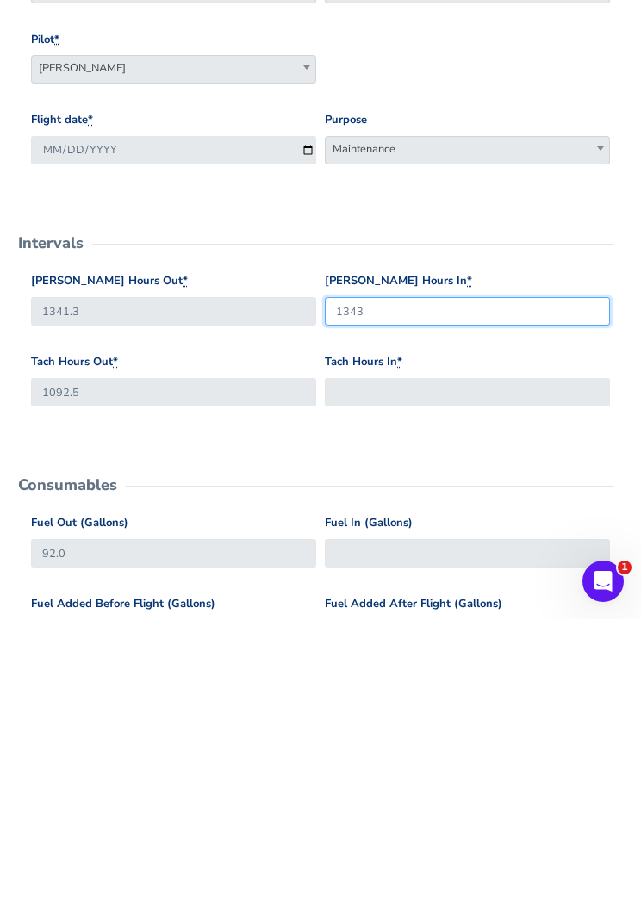
type input "1343"
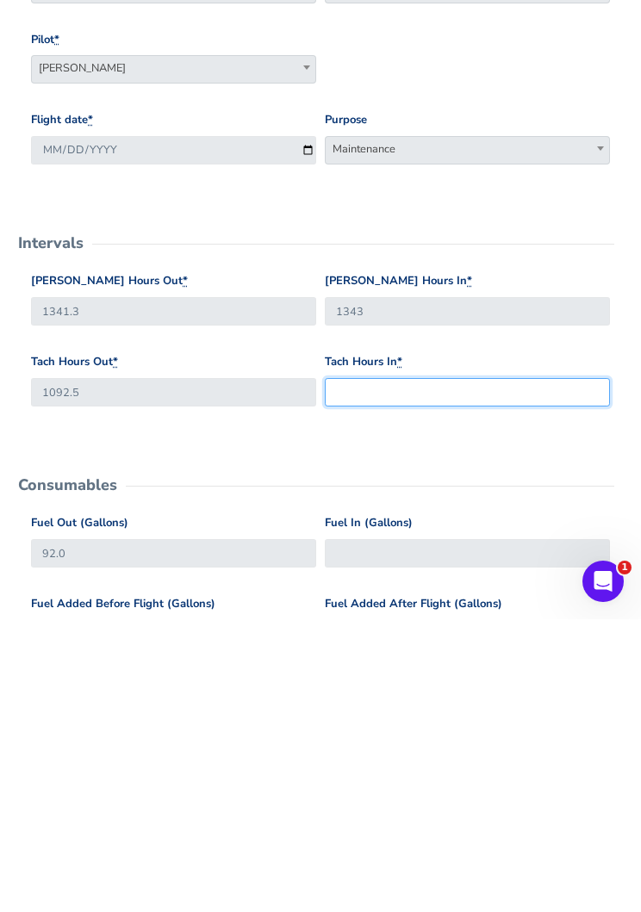
click at [549, 671] on input "Tach Hours In *" at bounding box center [467, 685] width 285 height 28
type input "1094"
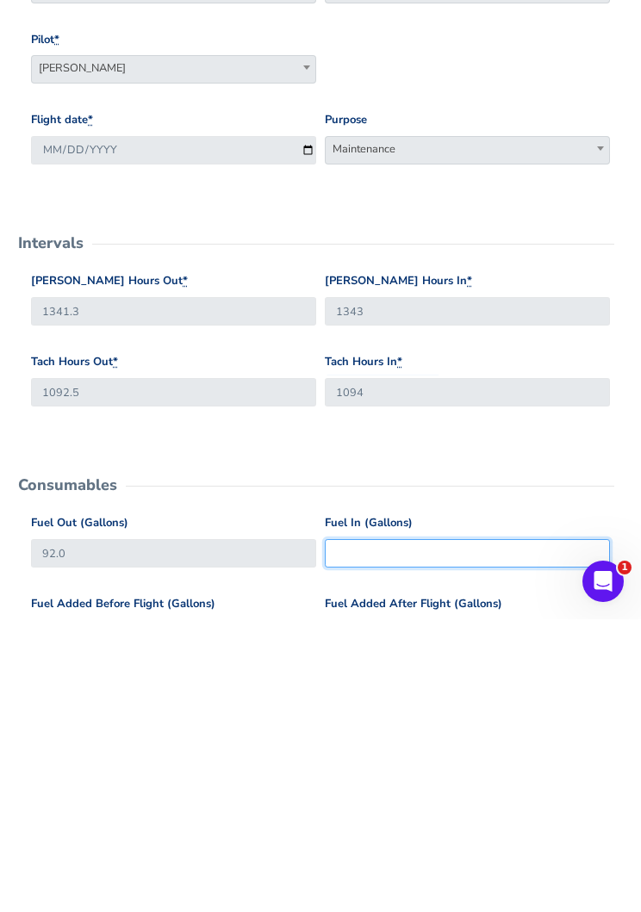
click at [492, 832] on input "Fuel In (Gallons)" at bounding box center [467, 846] width 285 height 28
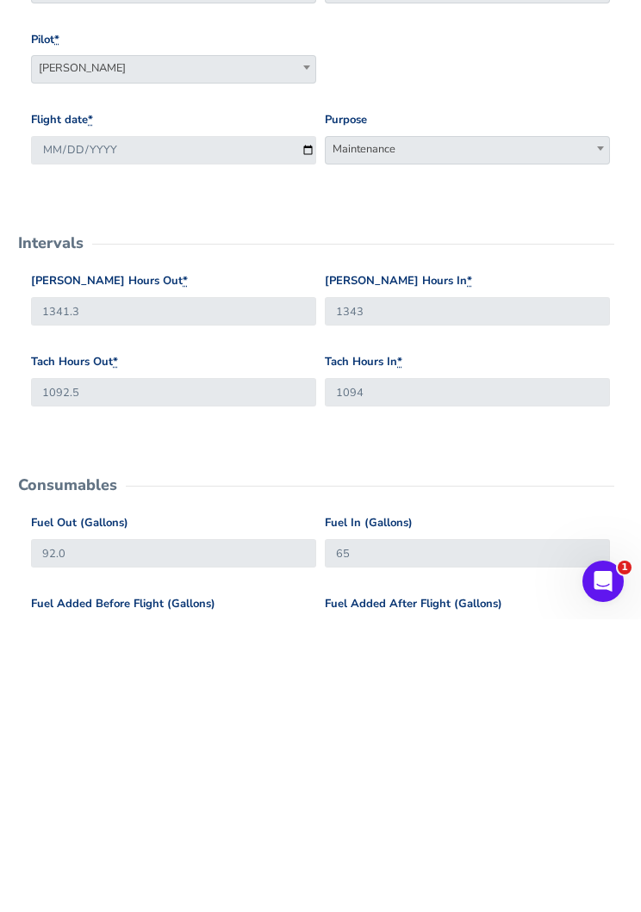
scroll to position [307, 0]
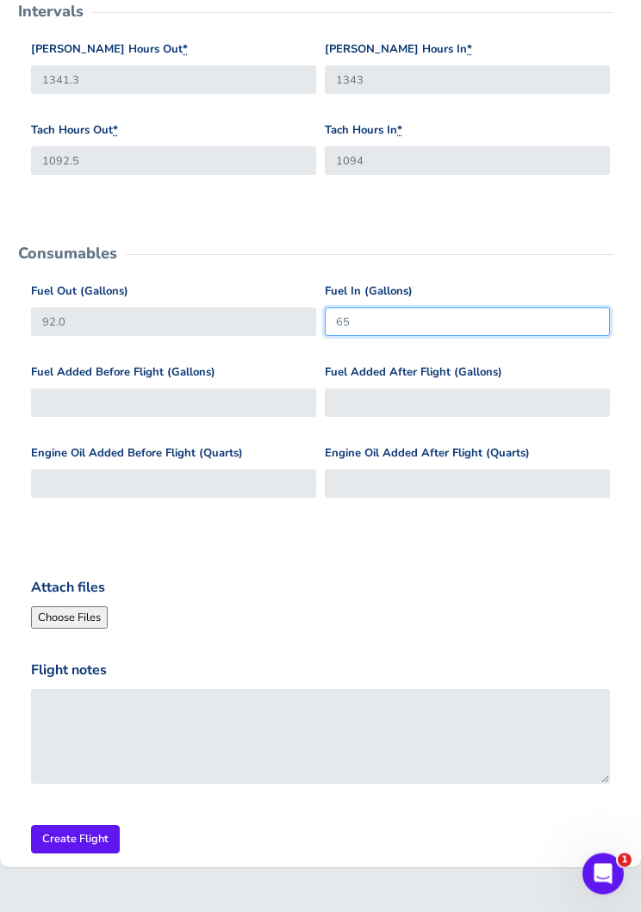
type input "65"
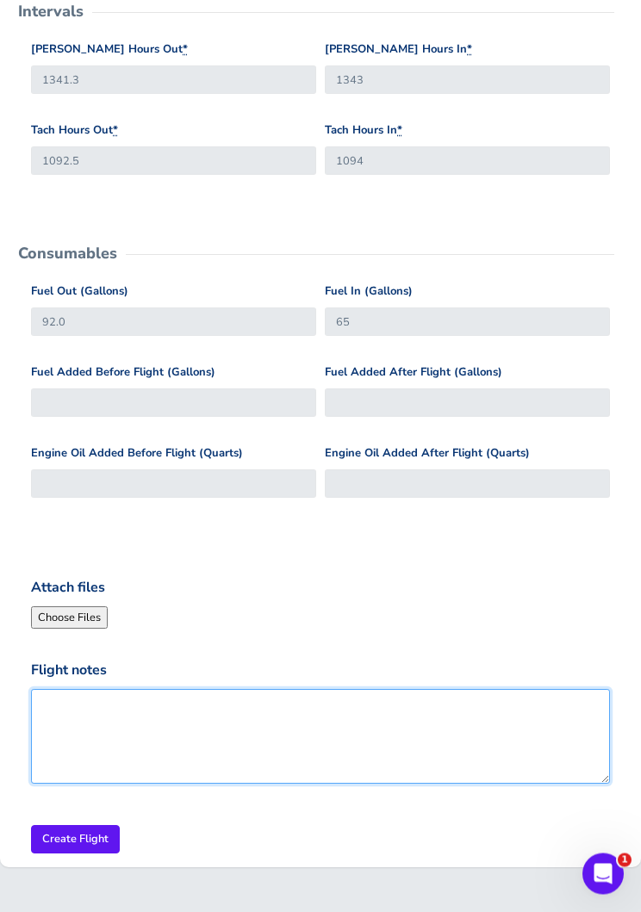
click at [459, 731] on textarea "Flight notes" at bounding box center [320, 737] width 579 height 95
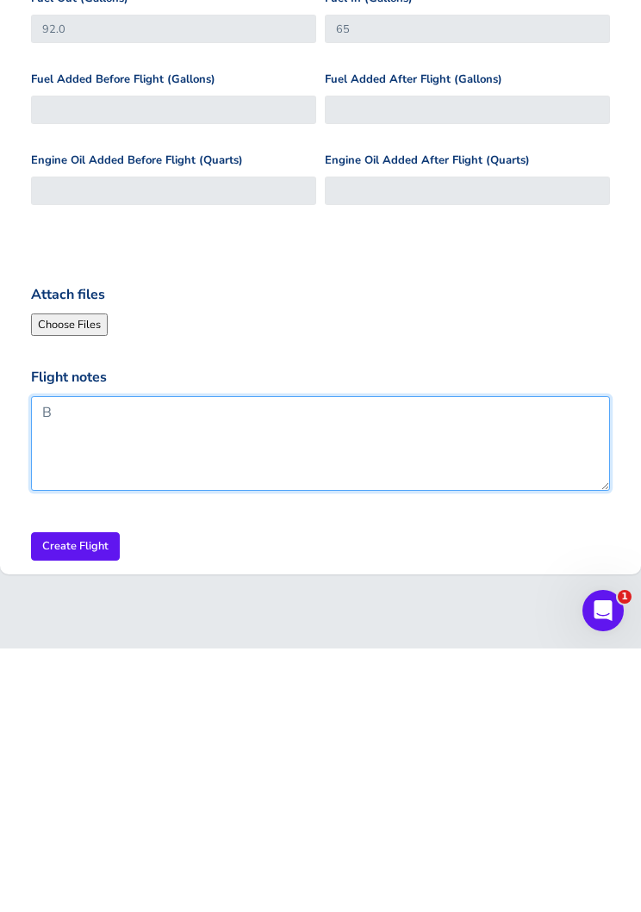
scroll to position [566, 0]
type textarea "Break in period"
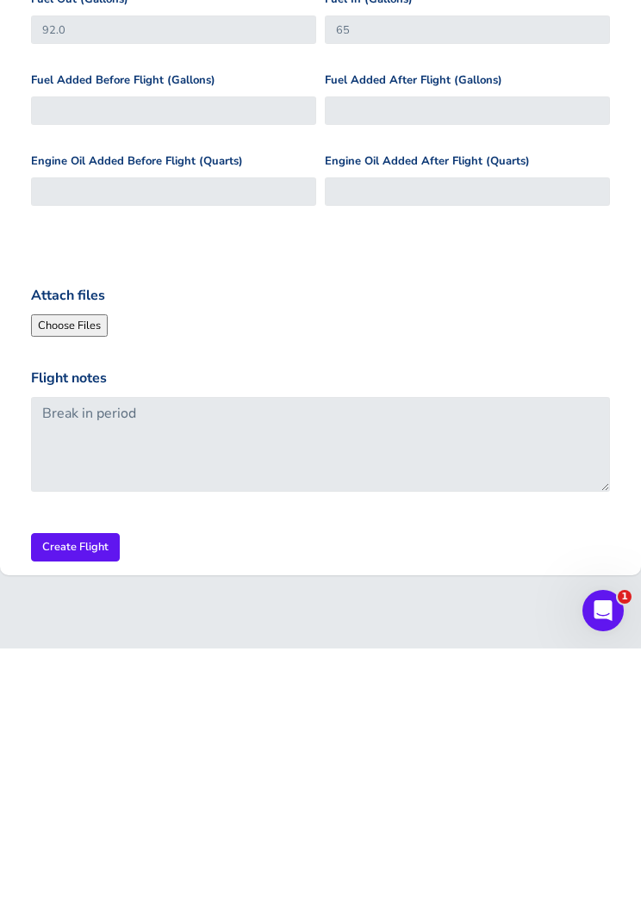
click at [67, 797] on input "Create Flight" at bounding box center [75, 811] width 89 height 28
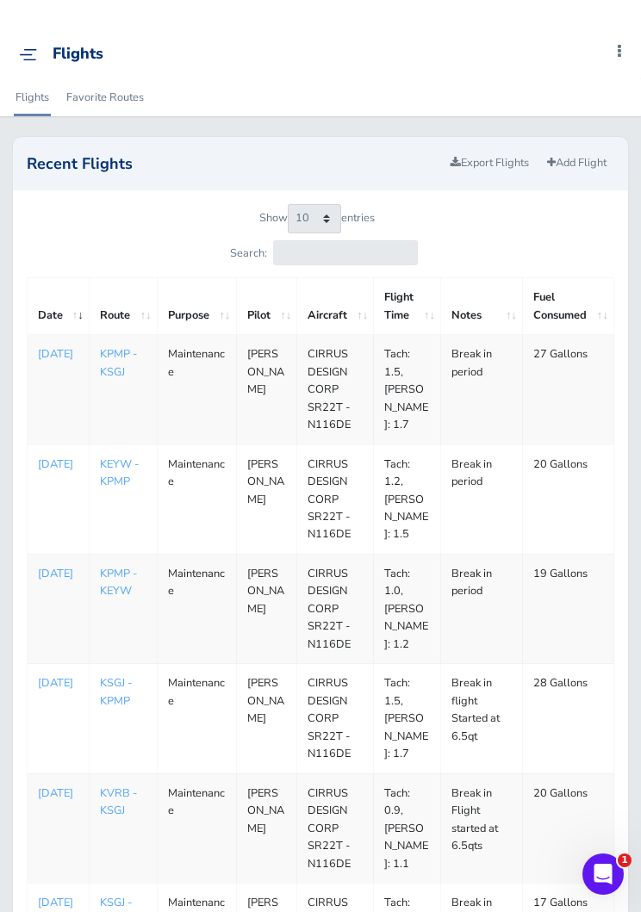
click at [33, 40] on div "Flights Add Squawk Add Flight Add Reservation M Profile Settings Account Users …" at bounding box center [326, 54] width 629 height 48
click at [35, 48] on img at bounding box center [28, 54] width 18 height 13
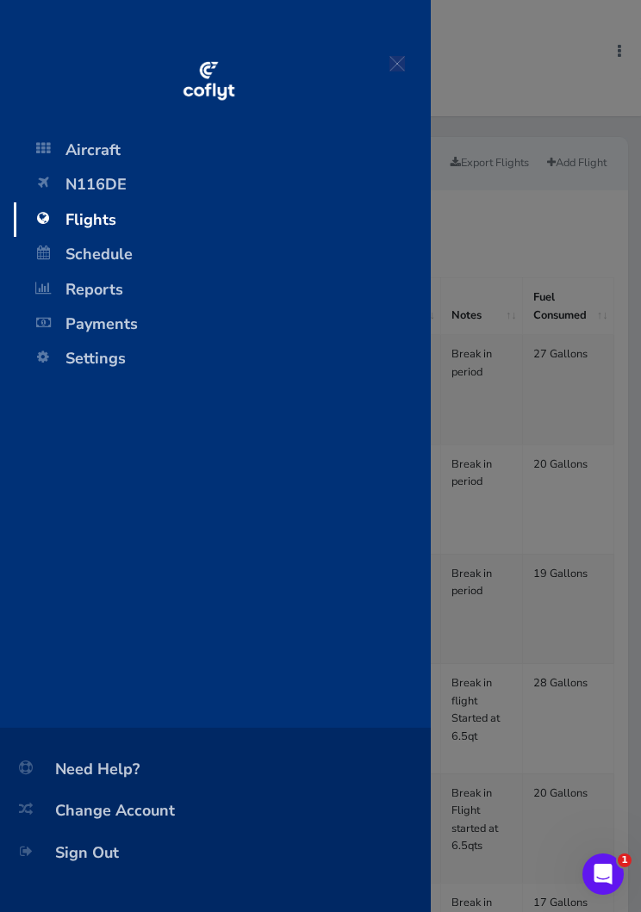
click at [99, 147] on span "Aircraft" at bounding box center [222, 150] width 382 height 34
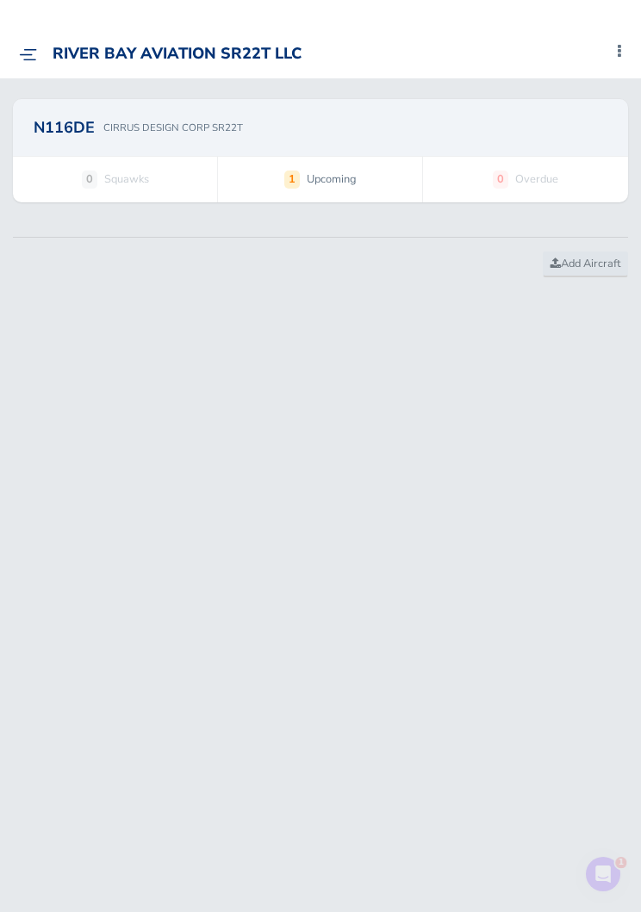
click at [103, 123] on p "CIRRUS DESIGN CORP SR22T" at bounding box center [173, 128] width 140 height 16
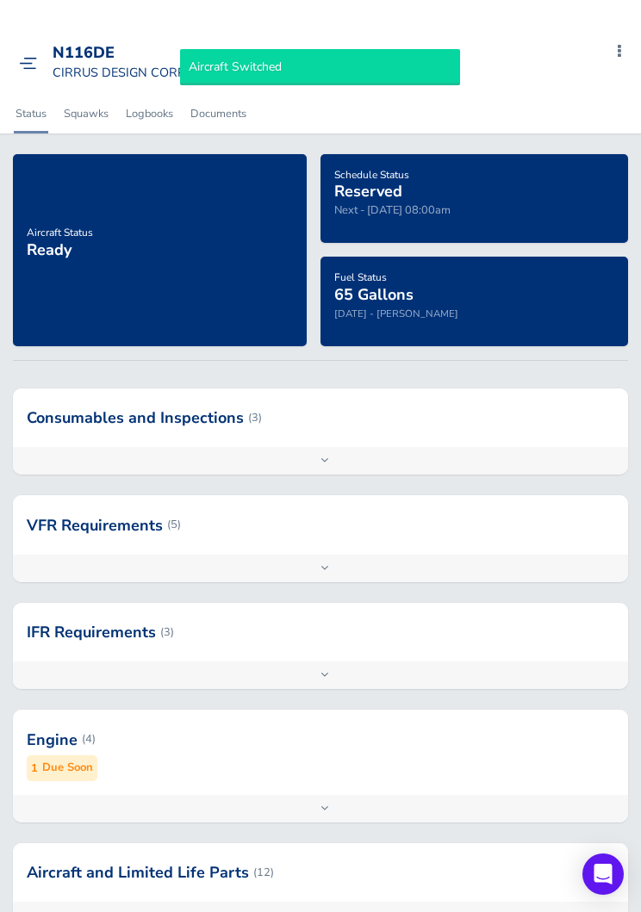
click at [431, 766] on div at bounding box center [320, 739] width 615 height 84
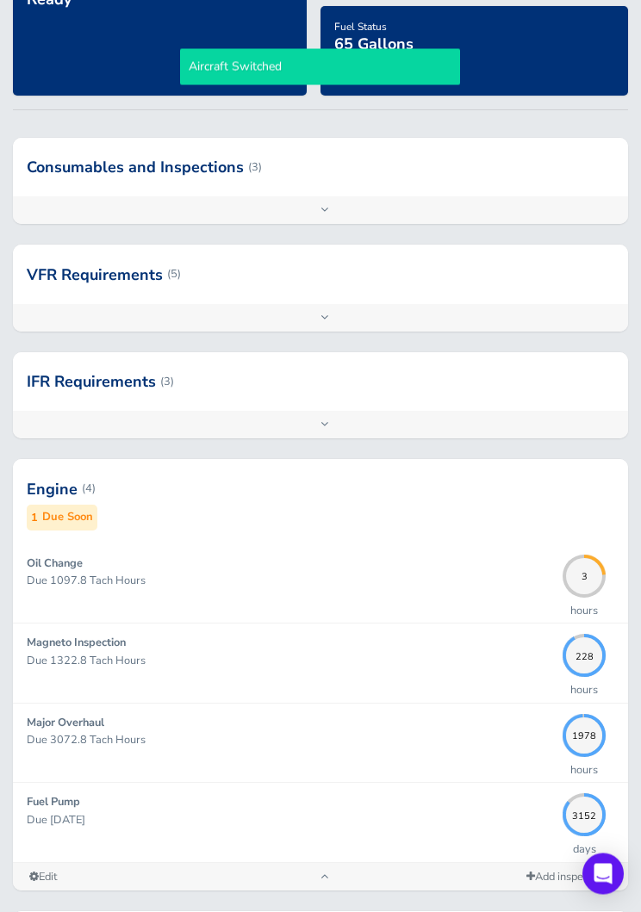
scroll to position [251, 0]
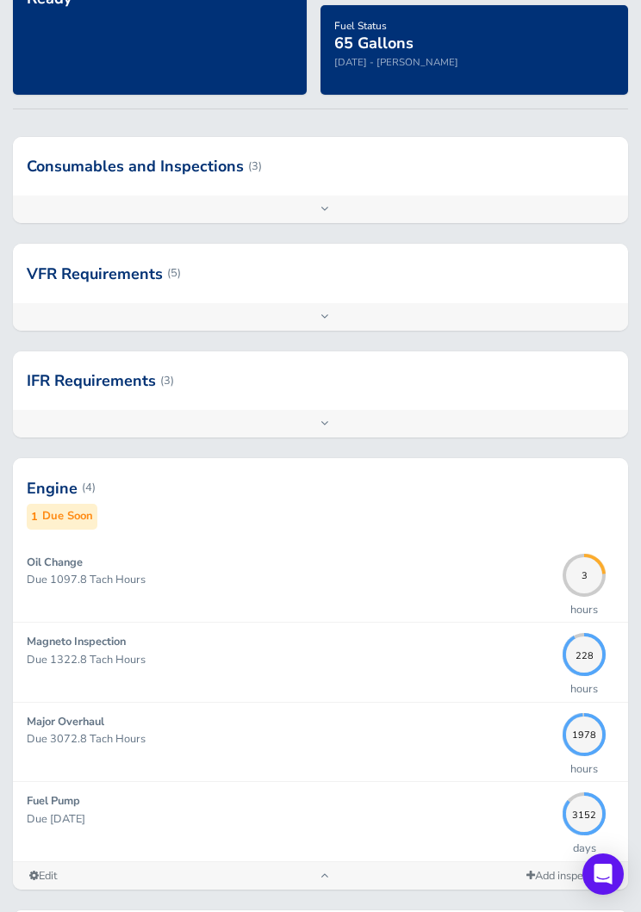
click at [506, 575] on p "Due 1097.8 Tach Hours" at bounding box center [290, 579] width 527 height 17
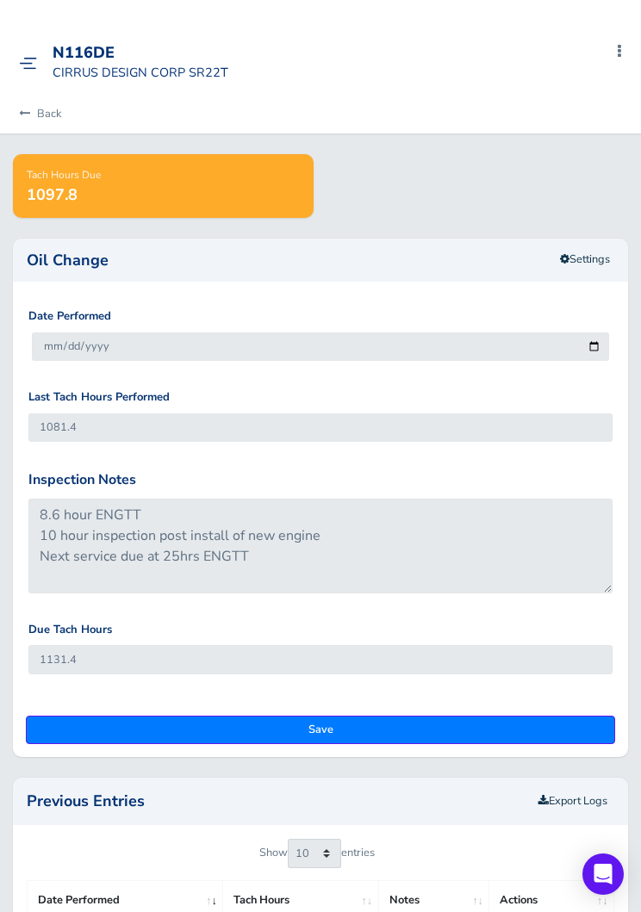
click at [55, 96] on link "Back" at bounding box center [37, 114] width 47 height 38
click at [48, 109] on link "Back" at bounding box center [37, 114] width 47 height 38
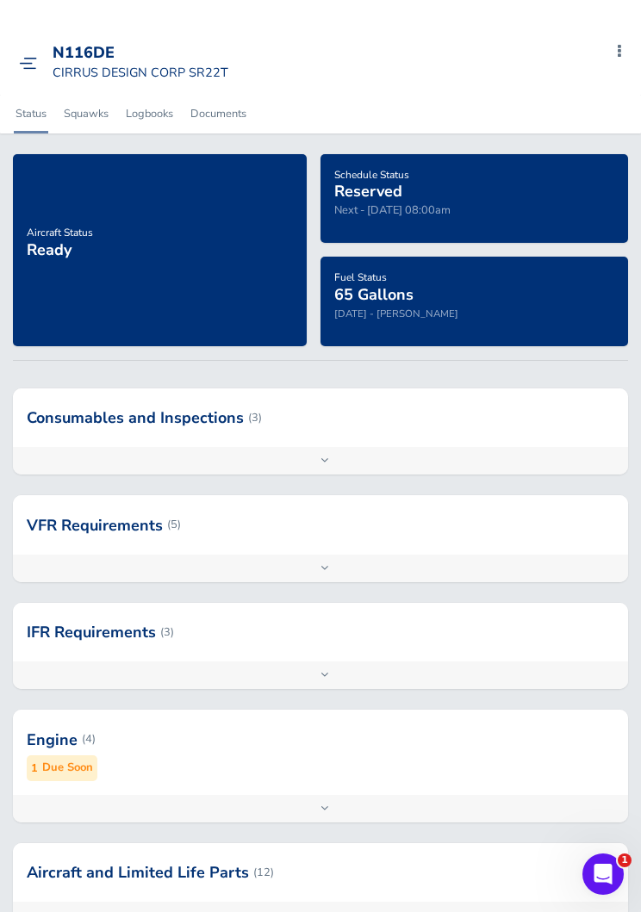
click at [41, 63] on link at bounding box center [32, 61] width 27 height 17
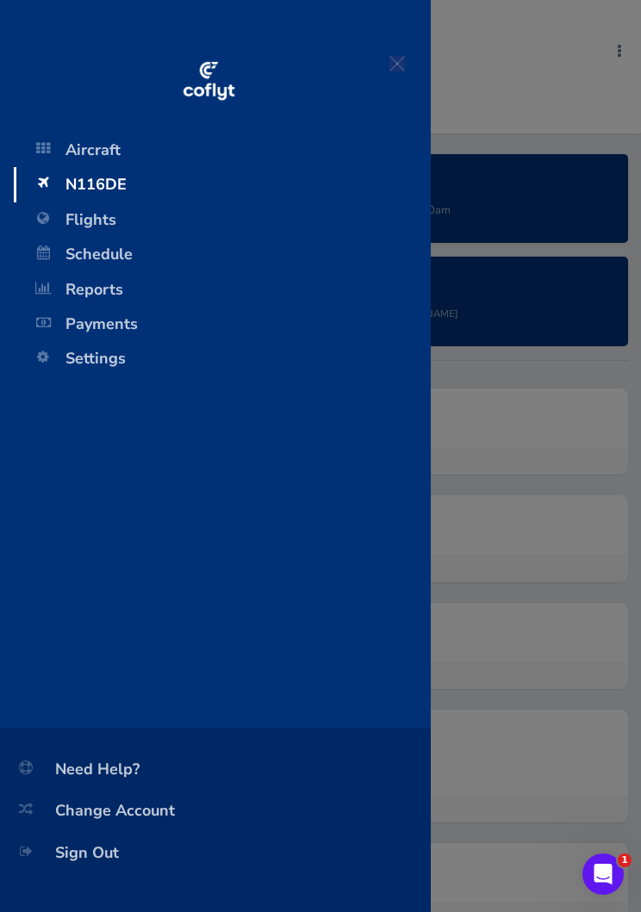
click at [121, 221] on span "Flights" at bounding box center [222, 219] width 382 height 34
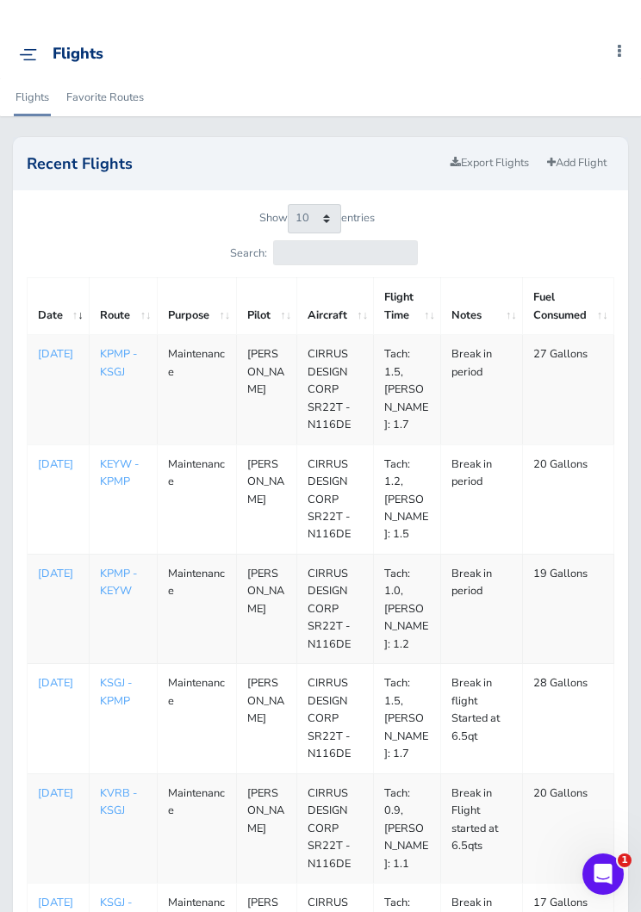
click at [28, 40] on div "Flights Add Squawk Add Flight Add Reservation M Profile Settings Account Users …" at bounding box center [326, 54] width 629 height 48
click at [47, 43] on div "Flights Add Squawk Add Flight Add Reservation M Profile Settings Account Users …" at bounding box center [326, 54] width 629 height 48
click at [22, 61] on img at bounding box center [28, 54] width 18 height 13
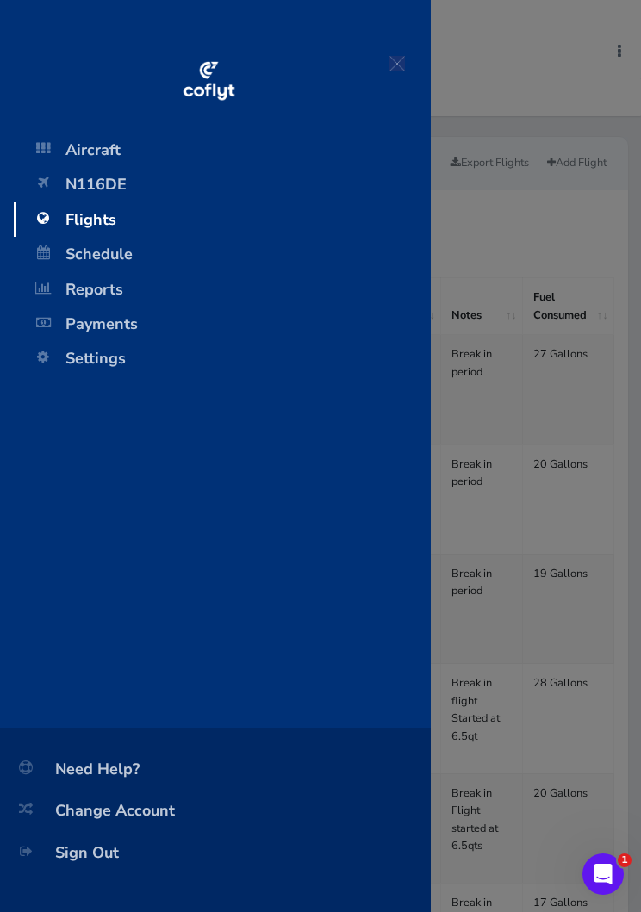
click at [121, 262] on span "Schedule" at bounding box center [222, 254] width 382 height 34
click at [127, 191] on span "N116DE" at bounding box center [222, 184] width 382 height 34
